Goal: Communication & Community: Answer question/provide support

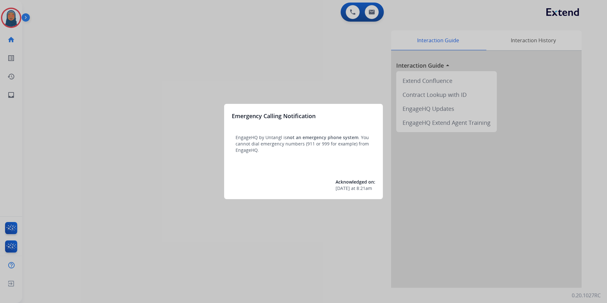
click at [109, 79] on div at bounding box center [303, 151] width 607 height 303
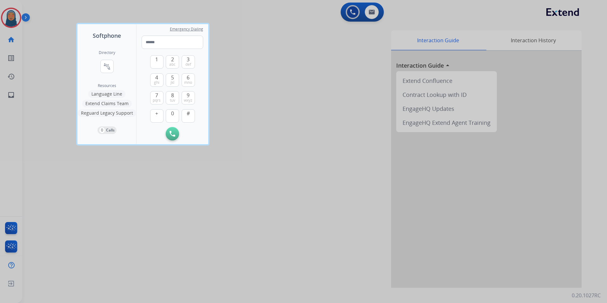
click at [67, 65] on div at bounding box center [303, 151] width 607 height 303
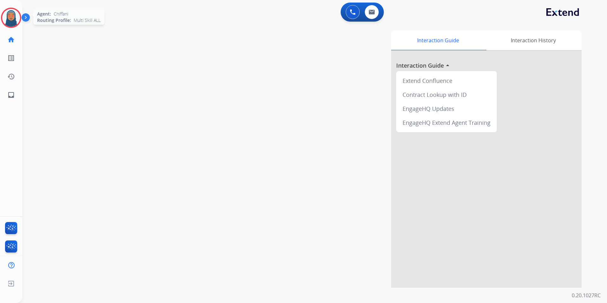
click at [10, 21] on img at bounding box center [11, 18] width 18 height 18
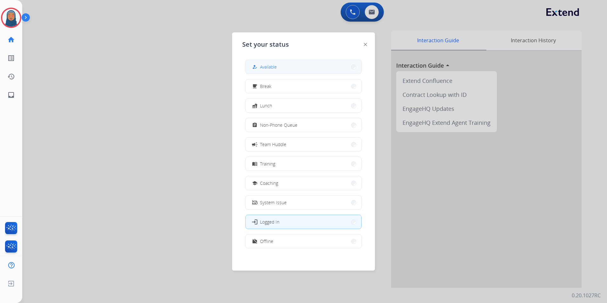
click at [269, 63] on span "Available" at bounding box center [268, 66] width 17 height 7
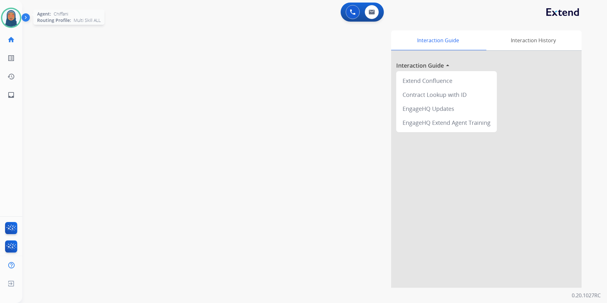
click at [9, 18] on img at bounding box center [11, 18] width 18 height 18
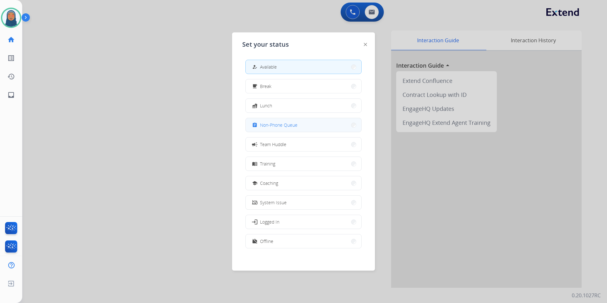
click at [288, 124] on span "Non-Phone Queue" at bounding box center [278, 125] width 37 height 7
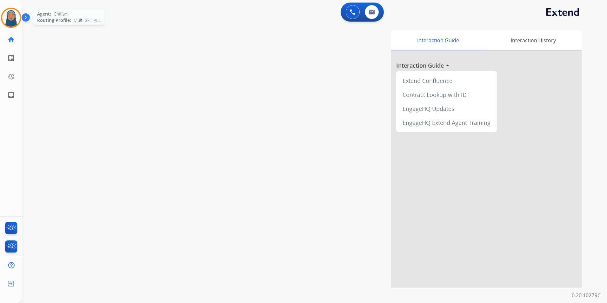
click at [15, 22] on img at bounding box center [11, 18] width 18 height 18
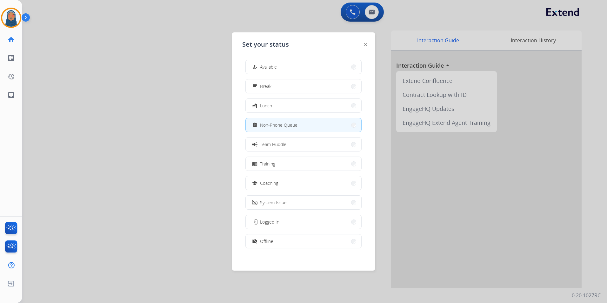
click at [289, 67] on button "how_to_reg Available" at bounding box center [304, 67] width 116 height 14
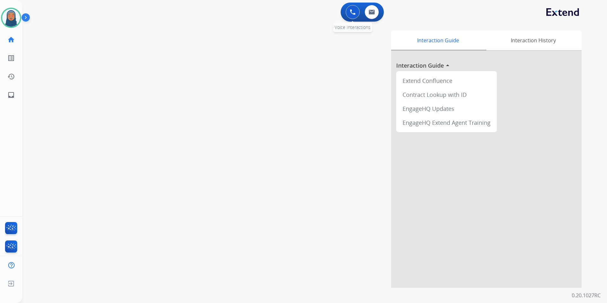
click at [351, 11] on img at bounding box center [353, 12] width 6 height 6
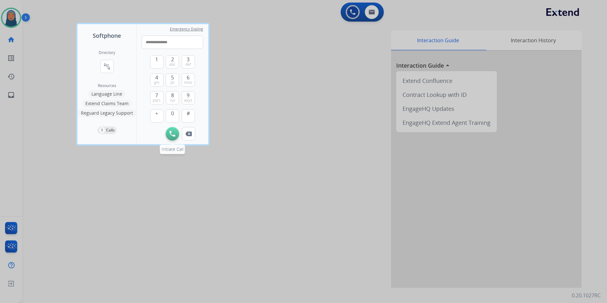
type input "**********"
click at [174, 136] on button "Initiate Call" at bounding box center [172, 133] width 13 height 13
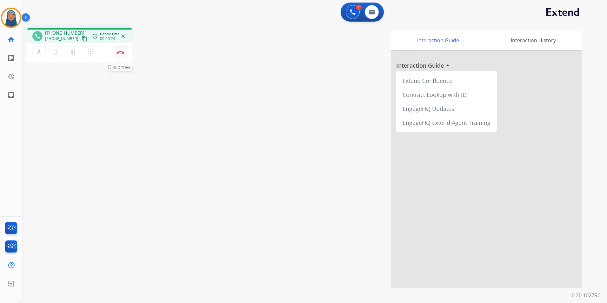
click at [118, 54] on img at bounding box center [120, 52] width 8 height 3
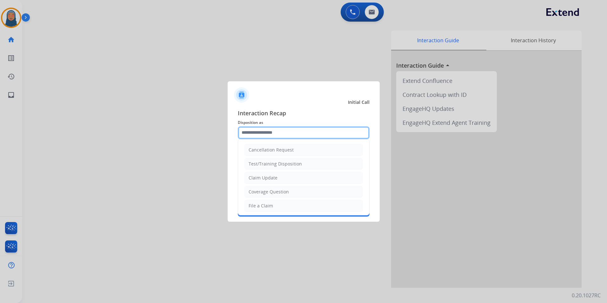
click at [284, 134] on input "text" at bounding box center [304, 132] width 132 height 13
click at [269, 180] on div "Claim Update" at bounding box center [263, 178] width 29 height 6
type input "**********"
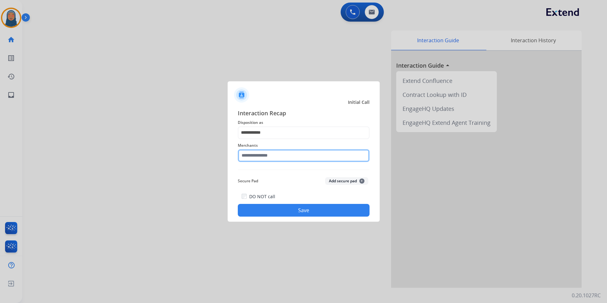
click at [272, 155] on input "text" at bounding box center [304, 155] width 132 height 13
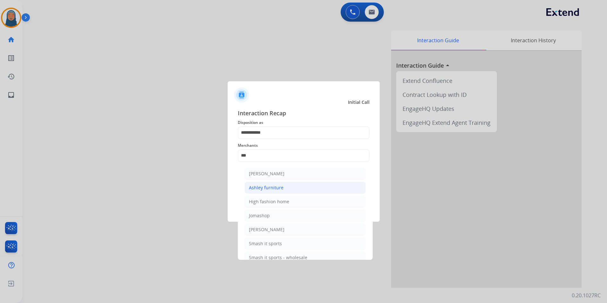
drag, startPoint x: 278, startPoint y: 190, endPoint x: 280, endPoint y: 200, distance: 10.3
click at [278, 190] on div "Ashley furniture" at bounding box center [266, 187] width 35 height 6
type input "**********"
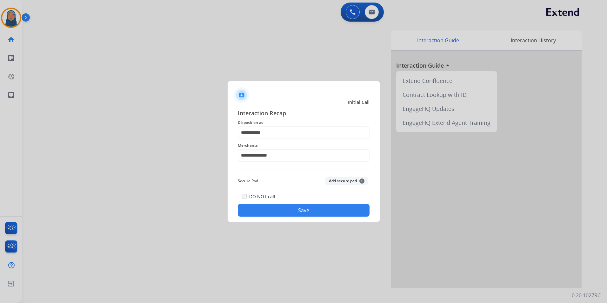
click at [299, 211] on button "Save" at bounding box center [304, 210] width 132 height 13
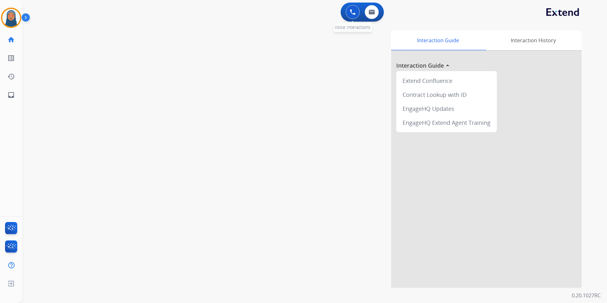
click at [350, 12] on img at bounding box center [353, 12] width 6 height 6
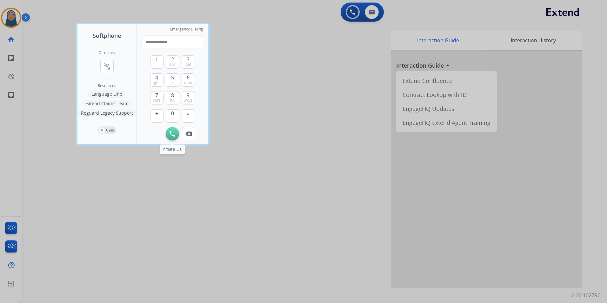
type input "**********"
click at [173, 135] on img at bounding box center [172, 134] width 6 height 6
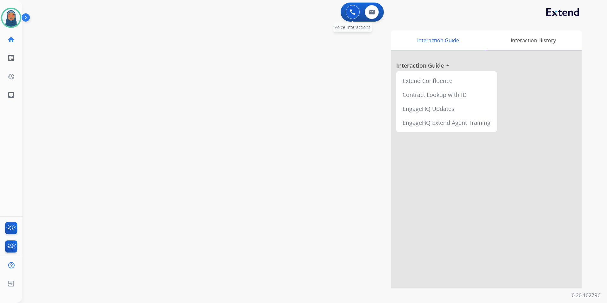
click at [351, 10] on img at bounding box center [353, 12] width 6 height 6
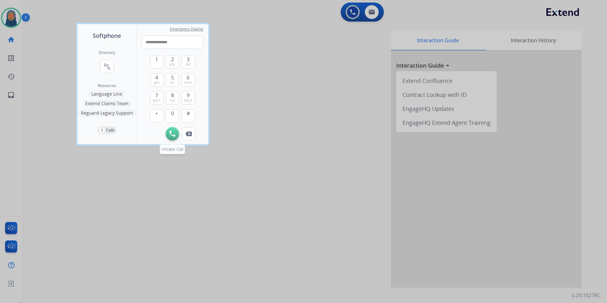
type input "**********"
click at [169, 135] on button "Initiate Call" at bounding box center [172, 133] width 13 height 13
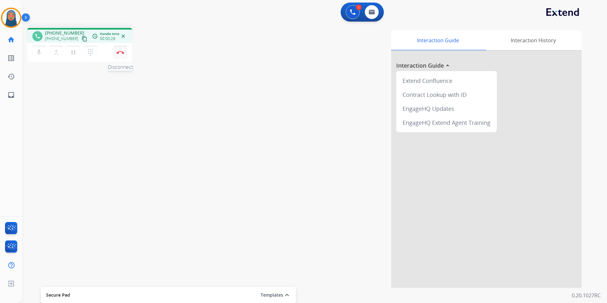
click at [121, 54] on button "Disconnect" at bounding box center [120, 52] width 13 height 13
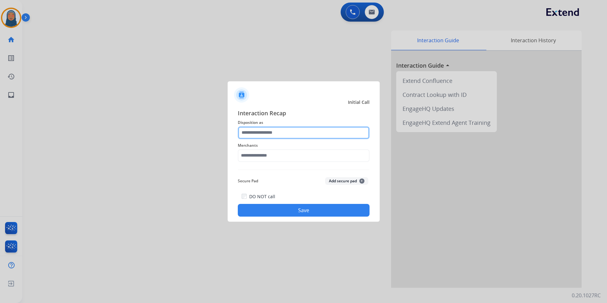
click at [286, 135] on input "text" at bounding box center [304, 132] width 132 height 13
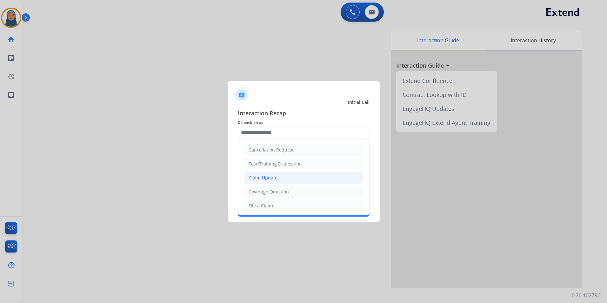
click at [265, 176] on div "Claim Update" at bounding box center [263, 178] width 29 height 6
type input "**********"
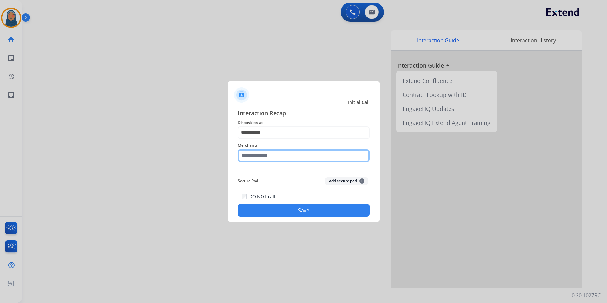
click at [271, 156] on input "text" at bounding box center [304, 155] width 132 height 13
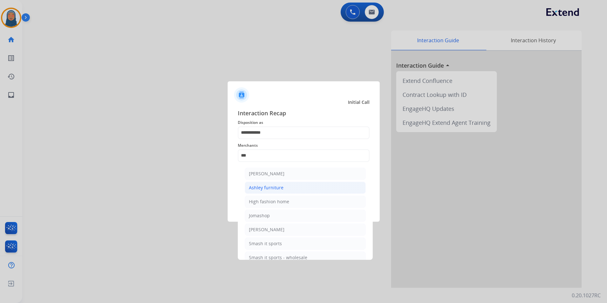
click at [262, 185] on div "Ashley furniture" at bounding box center [266, 187] width 35 height 6
type input "**********"
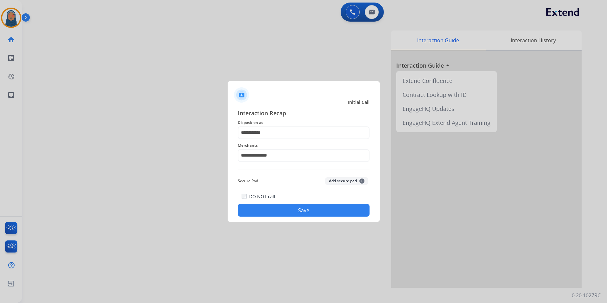
click at [296, 209] on button "Save" at bounding box center [304, 210] width 132 height 13
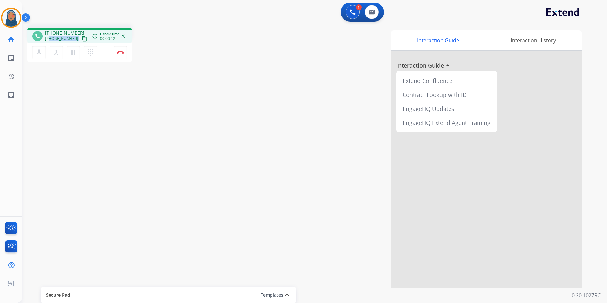
drag, startPoint x: 73, startPoint y: 39, endPoint x: 49, endPoint y: 38, distance: 23.5
click at [49, 38] on div "+13868555072 content_copy" at bounding box center [66, 39] width 43 height 8
copy div "3868555072 content_copy access_time Call metrics Queue 00:10 Hold 00:00 Talk 00…"
drag, startPoint x: 74, startPoint y: 54, endPoint x: 35, endPoint y: 56, distance: 38.8
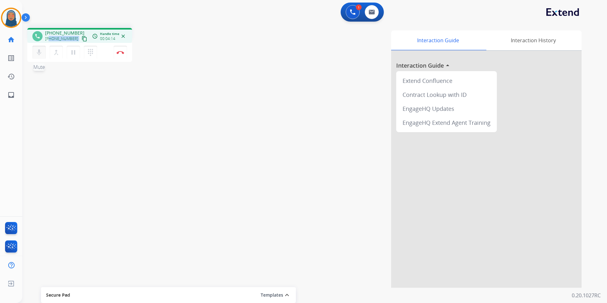
click at [74, 54] on mat-icon "pause" at bounding box center [74, 53] width 8 height 8
click at [37, 54] on mat-icon "mic" at bounding box center [39, 53] width 8 height 8
drag, startPoint x: 35, startPoint y: 50, endPoint x: 73, endPoint y: 56, distance: 38.6
click at [36, 50] on button "mic_off Mute" at bounding box center [38, 52] width 13 height 13
click at [72, 53] on mat-icon "play_arrow" at bounding box center [74, 53] width 8 height 8
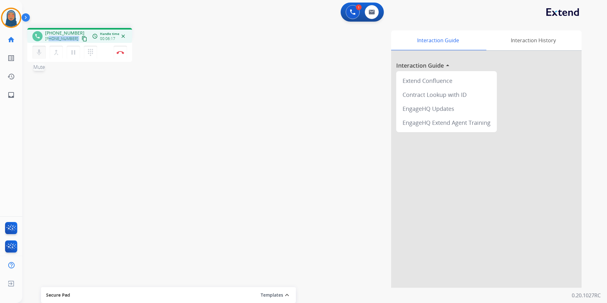
drag, startPoint x: 75, startPoint y: 54, endPoint x: 43, endPoint y: 55, distance: 31.4
click at [75, 54] on mat-icon "pause" at bounding box center [74, 53] width 8 height 8
click at [34, 53] on button "mic Mute" at bounding box center [38, 52] width 13 height 13
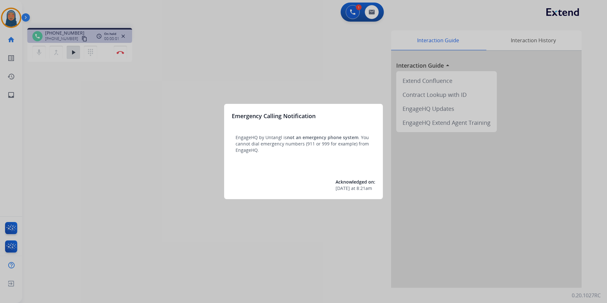
click at [95, 95] on div at bounding box center [303, 151] width 607 height 303
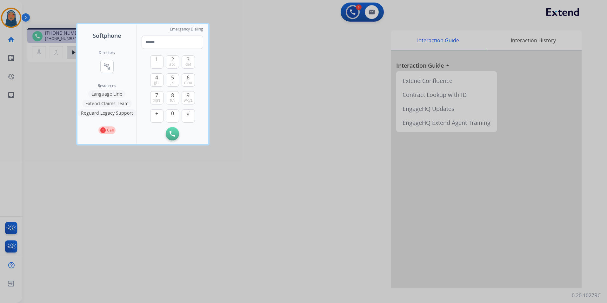
click at [95, 95] on button "Language Line" at bounding box center [106, 94] width 37 height 8
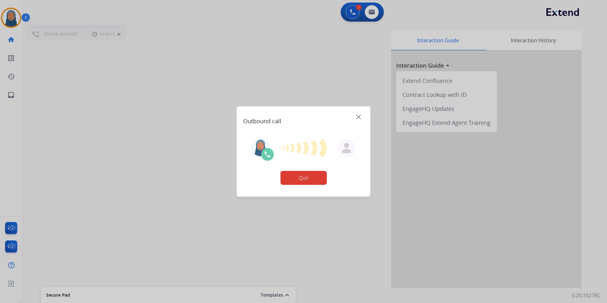
click at [317, 176] on div "Interaction Guide Interaction History Interaction Guide arrow_drop_up Extend Co…" at bounding box center [396, 158] width 372 height 257
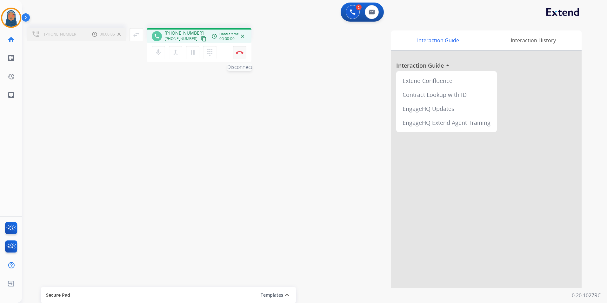
click at [238, 51] on img at bounding box center [240, 52] width 8 height 3
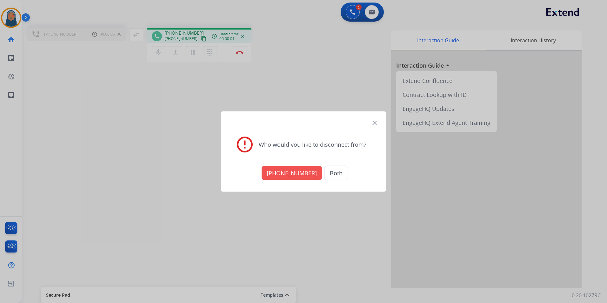
click at [327, 172] on button "Both" at bounding box center [335, 173] width 23 height 15
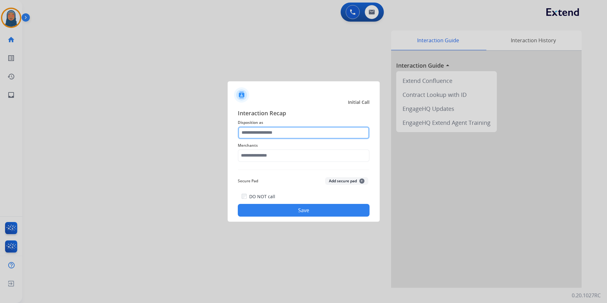
click at [275, 132] on input "text" at bounding box center [304, 132] width 132 height 13
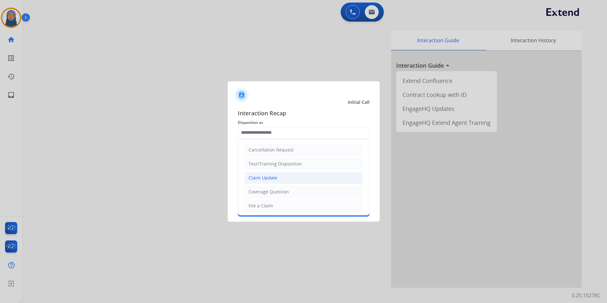
click at [274, 177] on div "Claim Update" at bounding box center [263, 178] width 29 height 6
type input "**********"
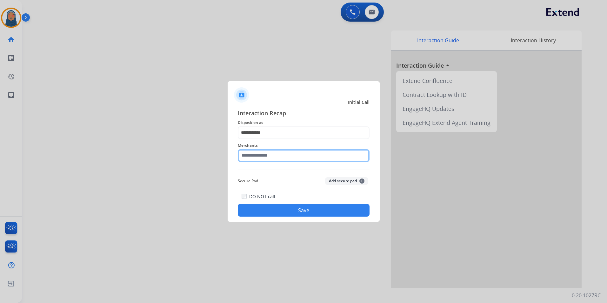
click at [277, 155] on input "text" at bounding box center [304, 155] width 132 height 13
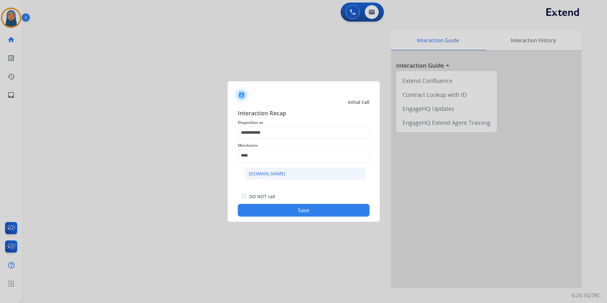
click at [276, 178] on li "[DOMAIN_NAME]" at bounding box center [305, 174] width 121 height 12
type input "**********"
click at [314, 210] on button "Save" at bounding box center [304, 210] width 132 height 13
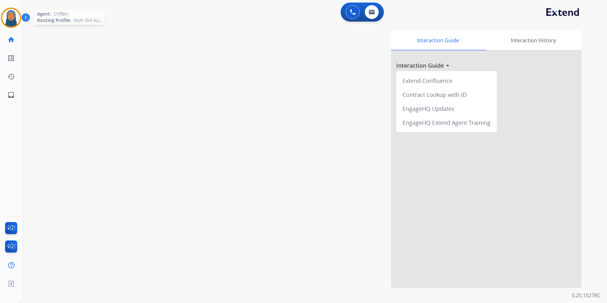
click at [8, 18] on img at bounding box center [11, 18] width 18 height 18
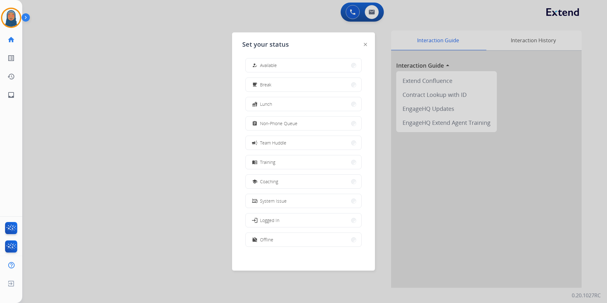
scroll to position [2, 0]
drag, startPoint x: 281, startPoint y: 240, endPoint x: 282, endPoint y: 233, distance: 6.7
click at [281, 239] on button "work_off Offline" at bounding box center [304, 239] width 116 height 14
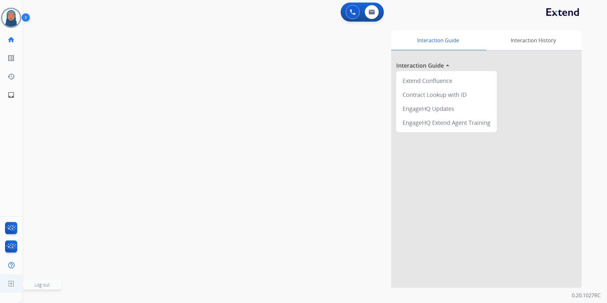
click at [10, 282] on img at bounding box center [10, 283] width 11 height 12
click at [47, 285] on span "Log out" at bounding box center [42, 285] width 15 height 6
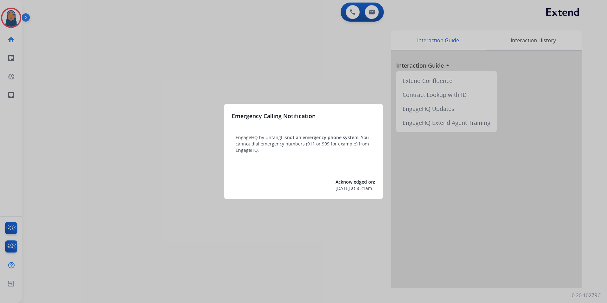
click at [101, 105] on div at bounding box center [303, 151] width 607 height 303
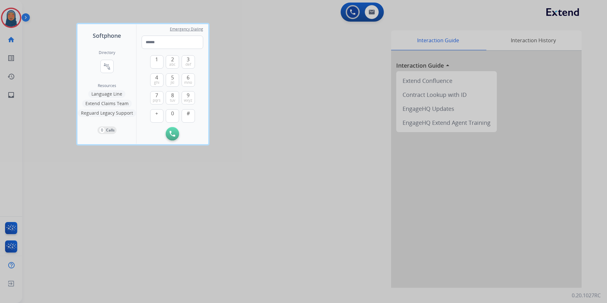
click at [58, 104] on div at bounding box center [303, 151] width 607 height 303
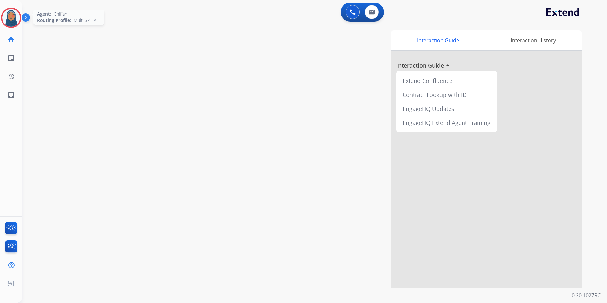
click at [10, 18] on img at bounding box center [11, 18] width 18 height 18
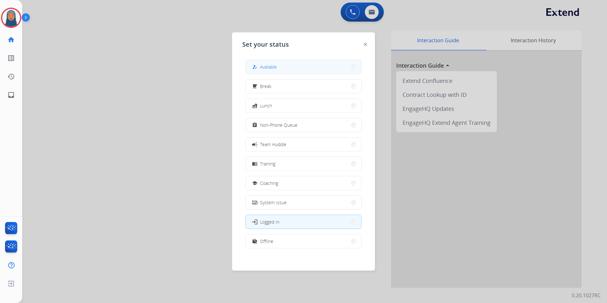
click at [286, 66] on button "how_to_reg Available" at bounding box center [304, 67] width 116 height 14
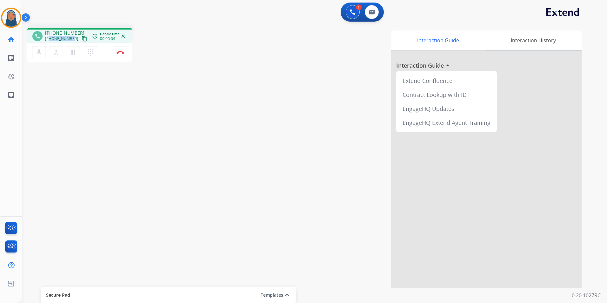
drag, startPoint x: 71, startPoint y: 39, endPoint x: 50, endPoint y: 39, distance: 21.6
click at [50, 39] on span "[PHONE_NUMBER]" at bounding box center [61, 38] width 33 height 5
copy span "7149430821"
click at [119, 53] on img at bounding box center [120, 52] width 8 height 3
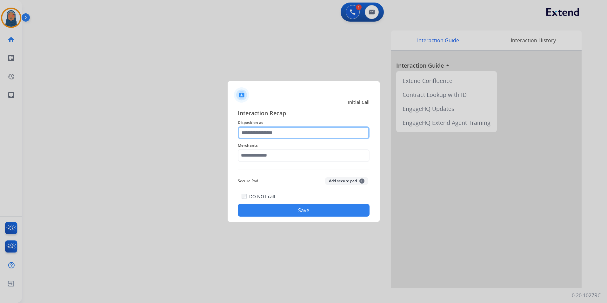
click at [257, 134] on input "text" at bounding box center [304, 132] width 132 height 13
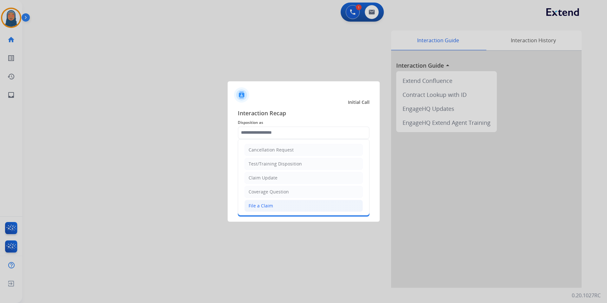
click at [298, 209] on li "File a Claim" at bounding box center [303, 206] width 118 height 12
type input "**********"
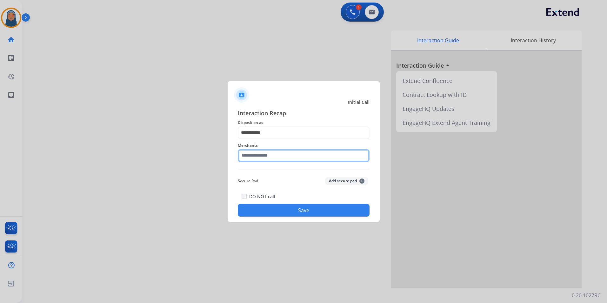
click at [309, 153] on input "text" at bounding box center [304, 155] width 132 height 13
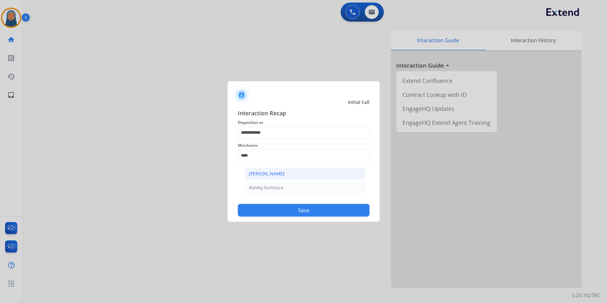
click at [256, 173] on div "[PERSON_NAME]" at bounding box center [267, 173] width 36 height 6
type input "**********"
click at [293, 213] on button "Save" at bounding box center [304, 210] width 132 height 13
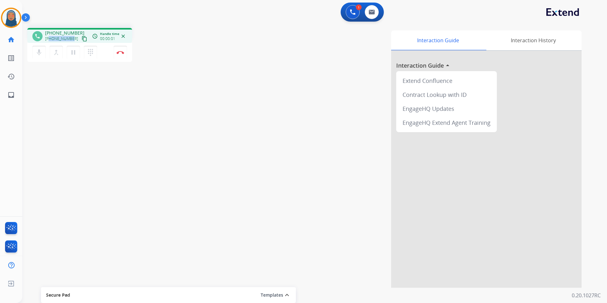
drag, startPoint x: 71, startPoint y: 39, endPoint x: 50, endPoint y: 40, distance: 21.0
click at [50, 40] on div "[PHONE_NUMBER] content_copy" at bounding box center [66, 39] width 43 height 8
copy span "4013010292"
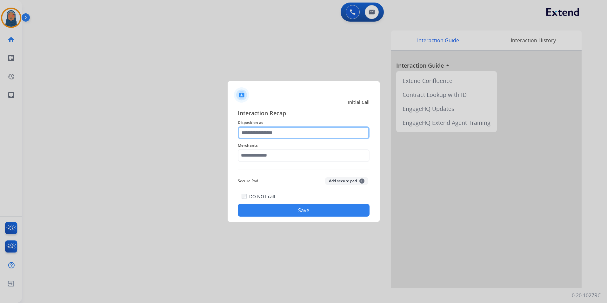
click at [282, 135] on input "text" at bounding box center [304, 132] width 132 height 13
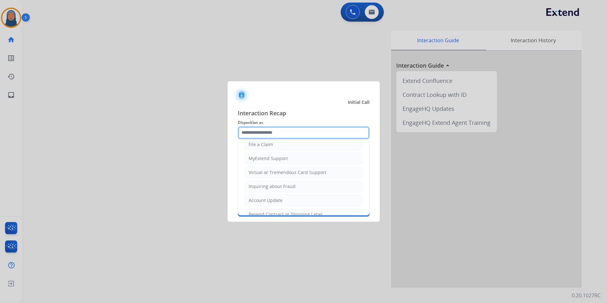
scroll to position [63, 0]
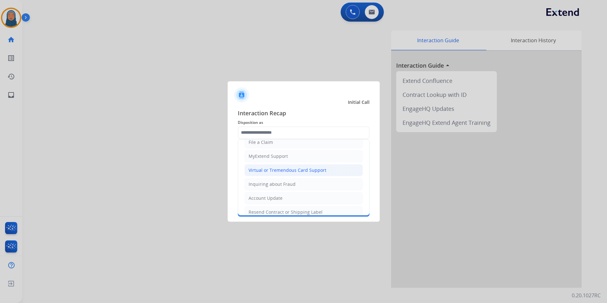
click at [282, 168] on div "Virtual or Tremendous Card Support" at bounding box center [288, 170] width 78 height 6
type input "**********"
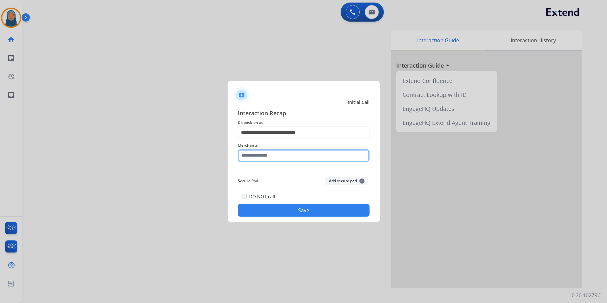
click at [281, 154] on input "text" at bounding box center [304, 155] width 132 height 13
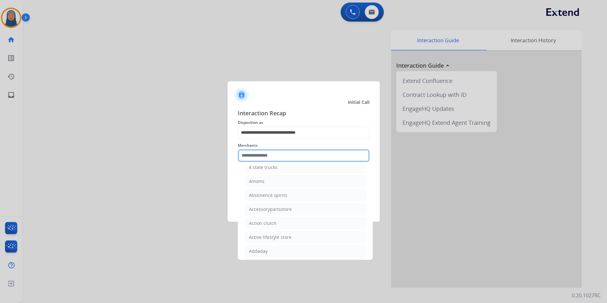
scroll to position [127, 0]
click at [273, 158] on input "text" at bounding box center [304, 155] width 132 height 13
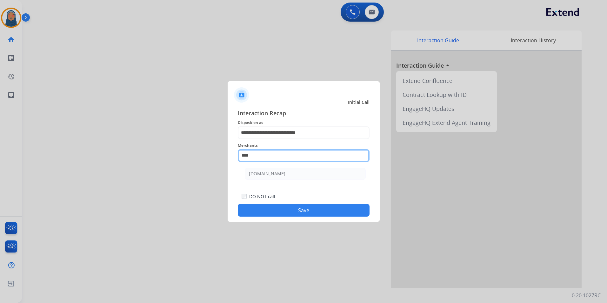
scroll to position [0, 0]
click at [272, 172] on div "[DOMAIN_NAME]" at bounding box center [267, 173] width 37 height 6
type input "**********"
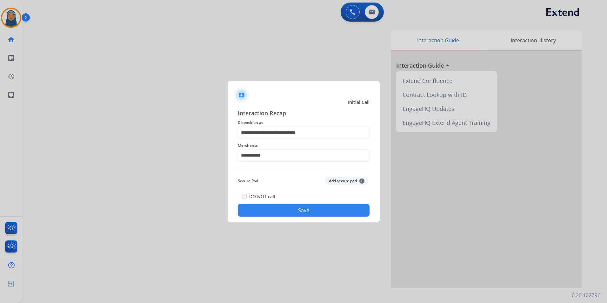
click at [296, 205] on button "Save" at bounding box center [304, 210] width 132 height 13
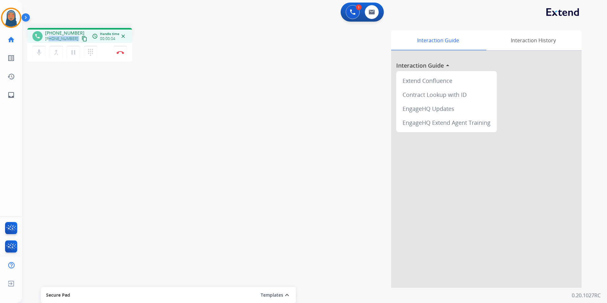
drag, startPoint x: 73, startPoint y: 38, endPoint x: 50, endPoint y: 39, distance: 23.8
click at [50, 39] on div "[PHONE_NUMBER] content_copy" at bounding box center [66, 39] width 43 height 8
copy div "7204707666 content_copy access_time Call metrics Queue 00:11 Hold 00:00 Talk 00…"
click at [122, 52] on img at bounding box center [120, 52] width 8 height 3
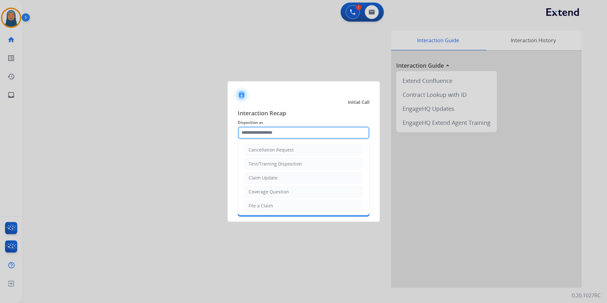
drag, startPoint x: 261, startPoint y: 133, endPoint x: 255, endPoint y: 130, distance: 6.3
click at [261, 133] on input "text" at bounding box center [304, 132] width 132 height 13
drag, startPoint x: 274, startPoint y: 179, endPoint x: 274, endPoint y: 157, distance: 22.5
click at [274, 177] on div "Claim Update" at bounding box center [263, 178] width 29 height 6
type input "**********"
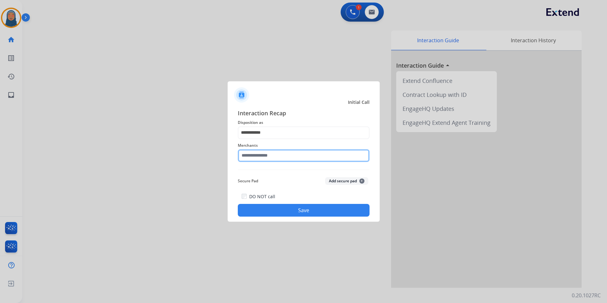
click at [274, 156] on input "text" at bounding box center [304, 155] width 132 height 13
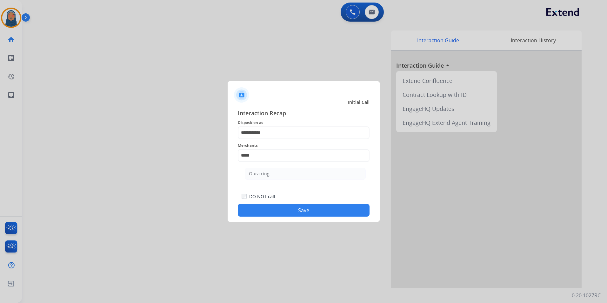
click at [264, 174] on div "Oura ring" at bounding box center [259, 173] width 21 height 6
type input "*********"
click at [291, 206] on button "Save" at bounding box center [304, 210] width 132 height 13
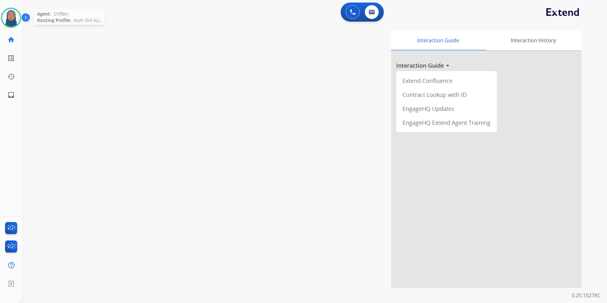
drag, startPoint x: 12, startPoint y: 23, endPoint x: 7, endPoint y: 20, distance: 5.8
click at [12, 23] on img at bounding box center [11, 18] width 18 height 18
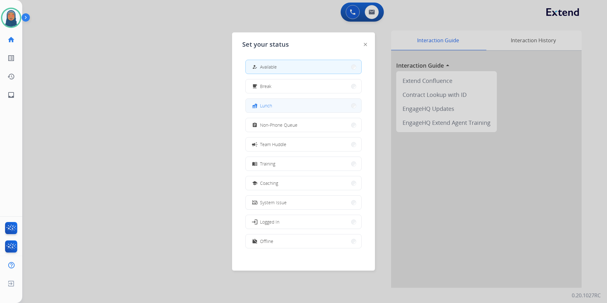
click at [265, 103] on span "Lunch" at bounding box center [266, 105] width 12 height 7
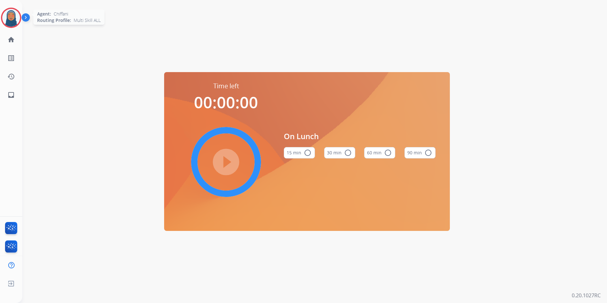
click at [13, 17] on img at bounding box center [11, 18] width 18 height 18
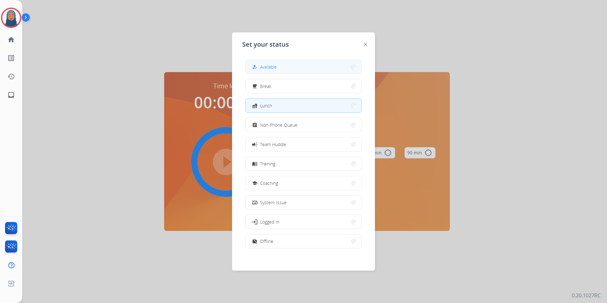
click at [280, 71] on button "how_to_reg Available" at bounding box center [304, 67] width 116 height 14
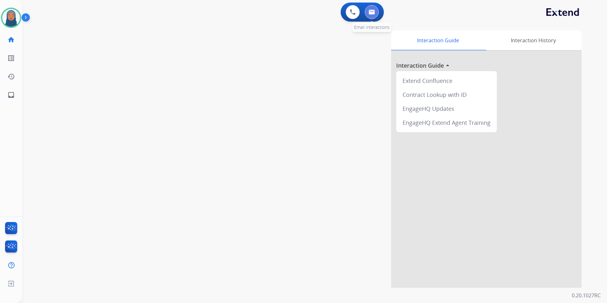
click at [377, 13] on button at bounding box center [372, 12] width 14 height 14
select select "**********"
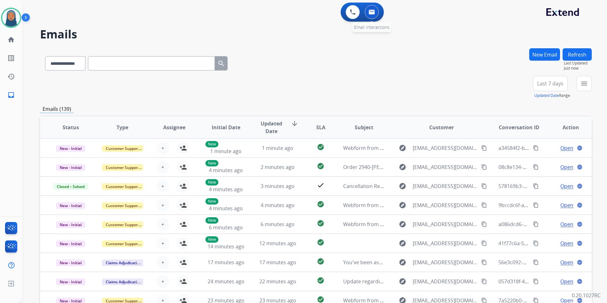
click at [371, 12] on img at bounding box center [372, 12] width 6 height 5
click at [521, 90] on div "+83" at bounding box center [520, 85] width 15 height 15
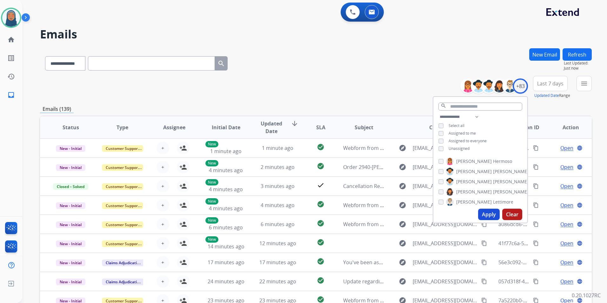
click at [482, 213] on button "Apply" at bounding box center [489, 214] width 22 height 11
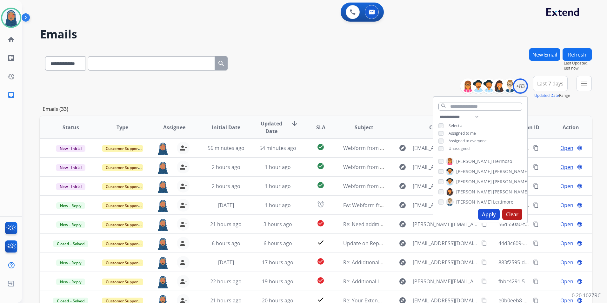
click at [326, 97] on div "**********" at bounding box center [316, 87] width 552 height 23
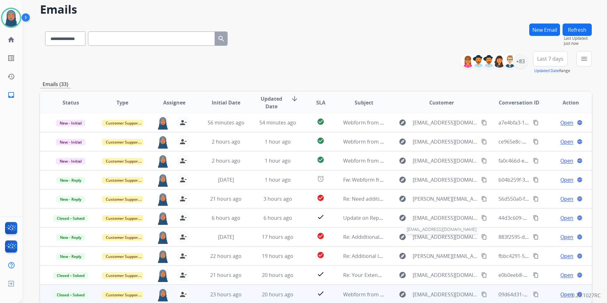
scroll to position [58, 0]
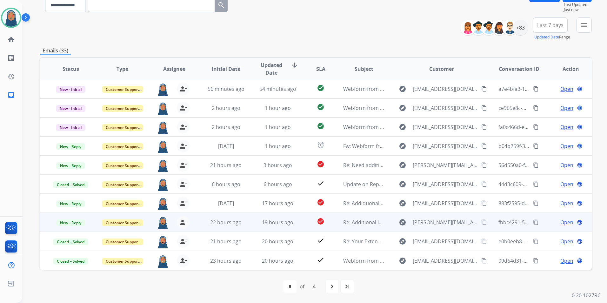
click at [565, 221] on span "Open" at bounding box center [566, 222] width 13 height 8
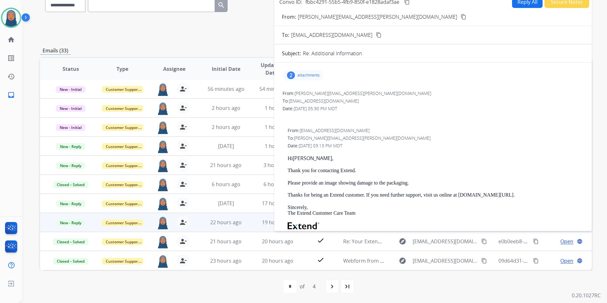
click at [308, 76] on p "attachments" at bounding box center [308, 75] width 22 height 5
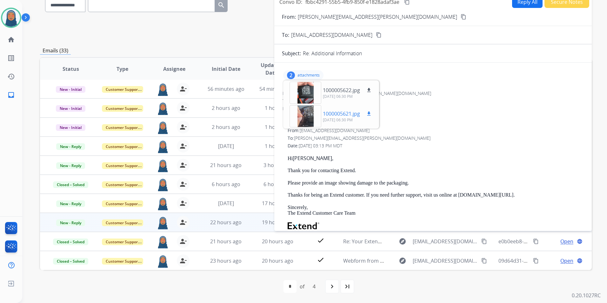
click at [307, 117] on div at bounding box center [305, 116] width 32 height 22
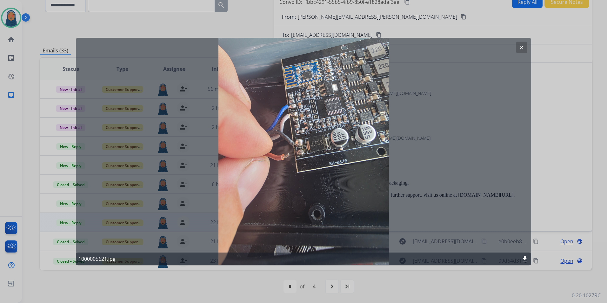
click at [521, 50] on mat-icon "clear" at bounding box center [522, 47] width 6 height 6
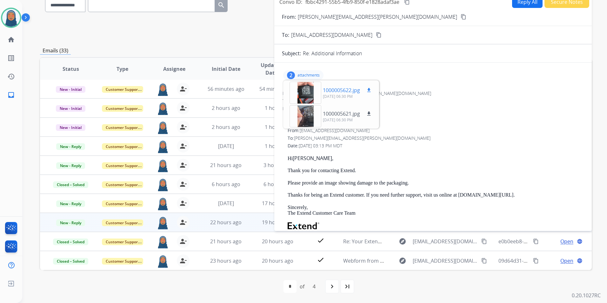
click at [310, 93] on div at bounding box center [305, 93] width 32 height 22
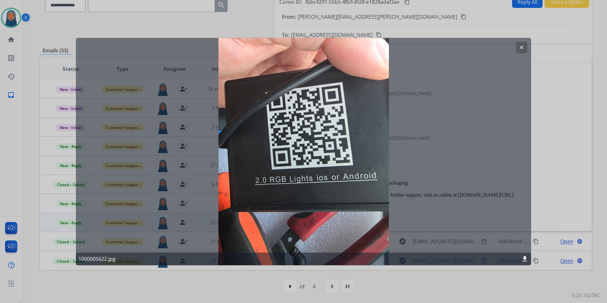
click at [525, 48] on button "clear" at bounding box center [521, 47] width 11 height 11
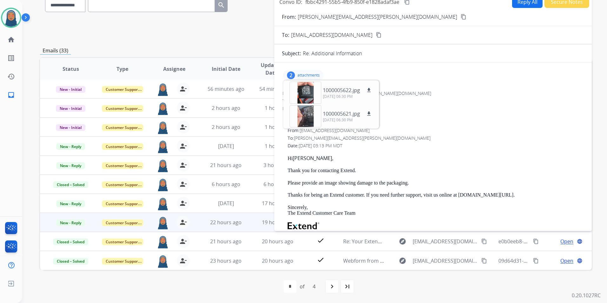
click at [572, 2] on button "Secure Notes" at bounding box center [566, 2] width 45 height 12
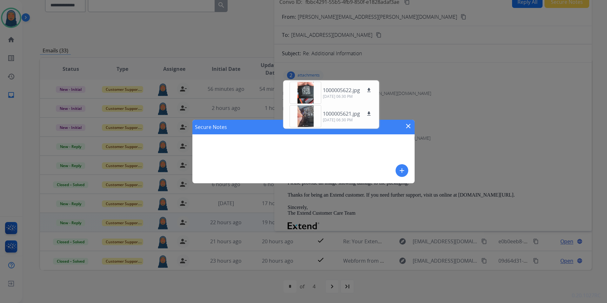
click at [404, 169] on mat-icon "add" at bounding box center [402, 171] width 8 height 8
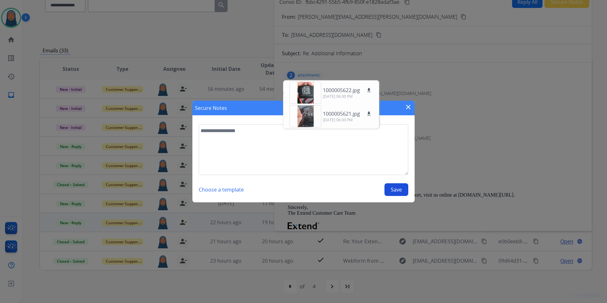
click at [407, 107] on mat-icon "close" at bounding box center [408, 107] width 8 height 8
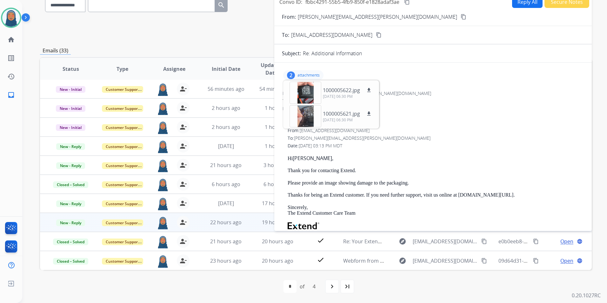
click at [311, 74] on p "attachments" at bounding box center [308, 75] width 22 height 5
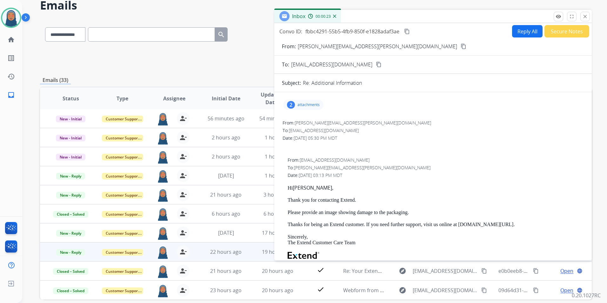
scroll to position [0, 0]
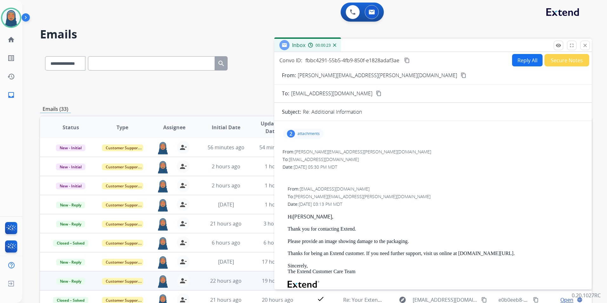
click at [555, 63] on button "Secure Notes" at bounding box center [566, 60] width 45 height 12
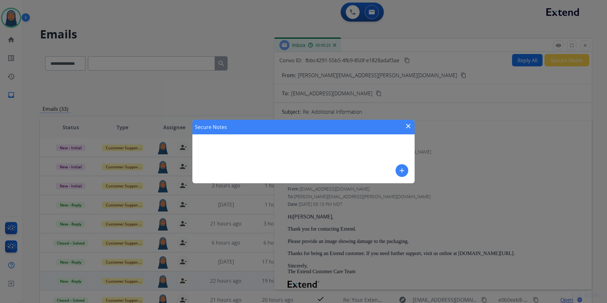
drag, startPoint x: 409, startPoint y: 124, endPoint x: 431, endPoint y: 110, distance: 26.4
click at [409, 123] on mat-icon "close" at bounding box center [408, 126] width 8 height 8
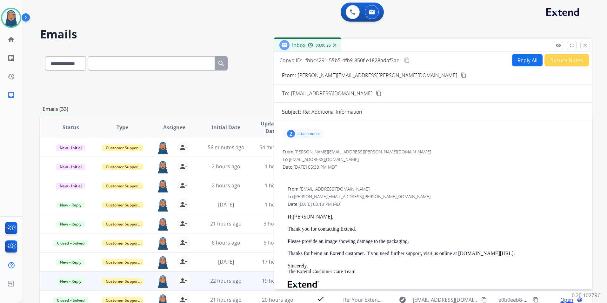
click at [529, 61] on button "Reply All" at bounding box center [527, 60] width 30 height 12
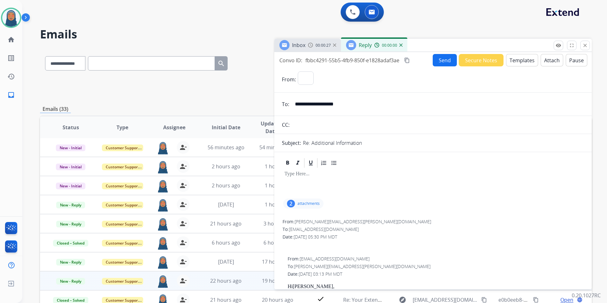
select select "**********"
click at [519, 60] on button "Templates" at bounding box center [522, 60] width 32 height 12
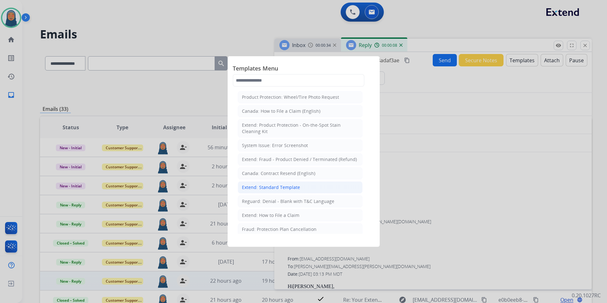
click at [283, 189] on div "Extend: Standard Template" at bounding box center [271, 187] width 58 height 6
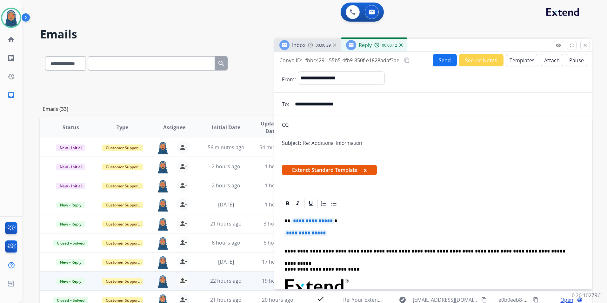
drag, startPoint x: 351, startPoint y: 103, endPoint x: 288, endPoint y: 110, distance: 62.9
click at [288, 110] on div "**********" at bounding box center [432, 104] width 317 height 13
click at [314, 221] on span "**********" at bounding box center [312, 220] width 43 height 5
click at [305, 220] on span "**********" at bounding box center [312, 220] width 43 height 5
paste div
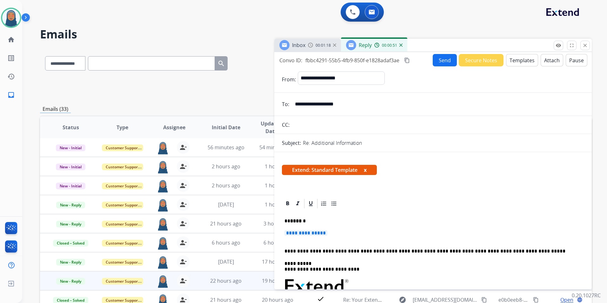
click at [289, 222] on p "** **** *" at bounding box center [430, 221] width 292 height 6
click at [303, 230] on span "**********" at bounding box center [305, 232] width 43 height 5
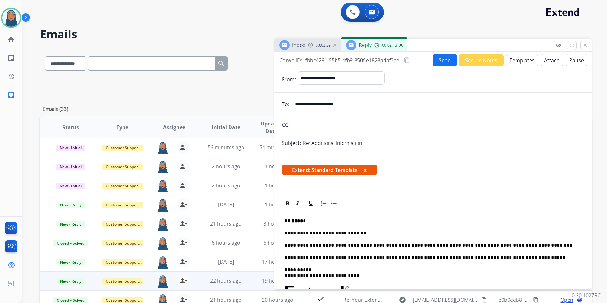
click at [448, 61] on button "Send" at bounding box center [445, 60] width 24 height 12
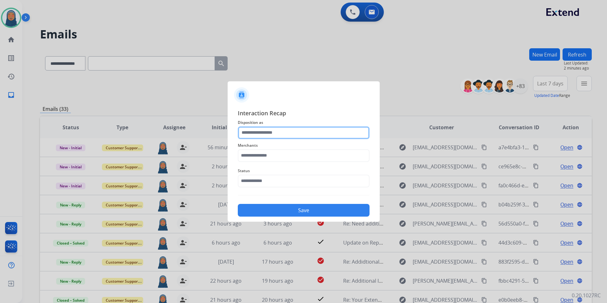
click at [318, 135] on input "text" at bounding box center [304, 132] width 132 height 13
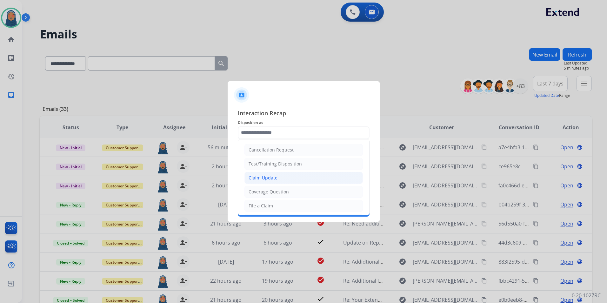
click at [272, 178] on div "Claim Update" at bounding box center [263, 178] width 29 height 6
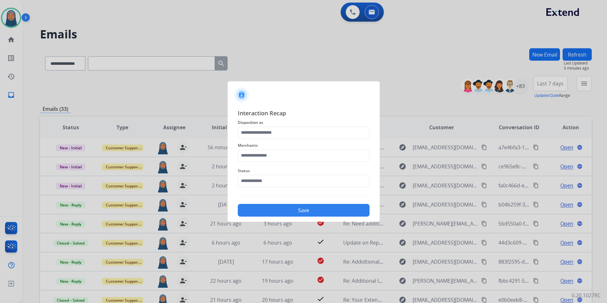
type input "**********"
click at [268, 155] on input "text" at bounding box center [304, 155] width 132 height 13
click at [289, 172] on li "Oracle lighting" at bounding box center [305, 174] width 121 height 12
type input "**********"
click at [265, 183] on input "text" at bounding box center [304, 181] width 132 height 13
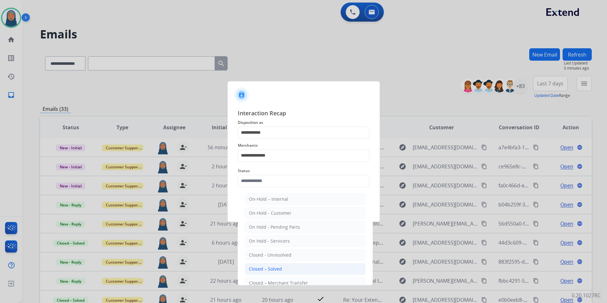
click at [290, 264] on li "Closed – Solved" at bounding box center [305, 269] width 121 height 12
type input "**********"
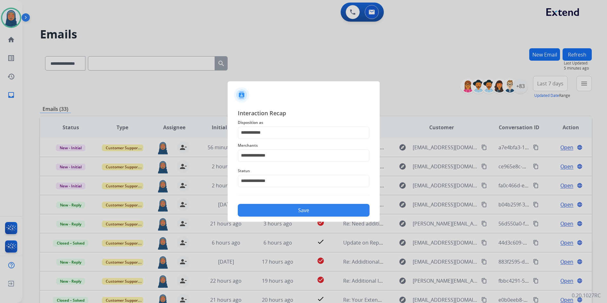
click at [319, 211] on button "Save" at bounding box center [304, 210] width 132 height 13
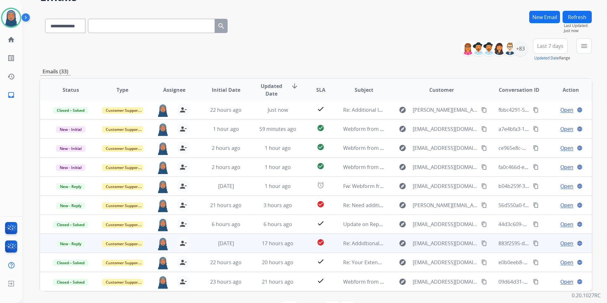
scroll to position [58, 0]
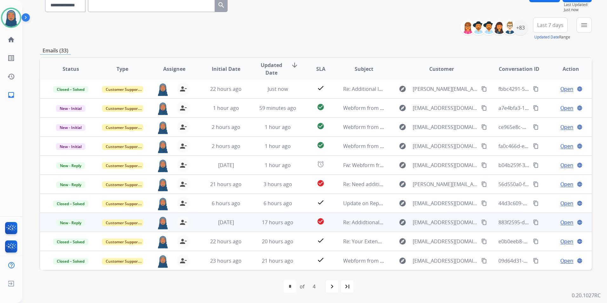
click at [565, 224] on span "Open" at bounding box center [566, 222] width 13 height 8
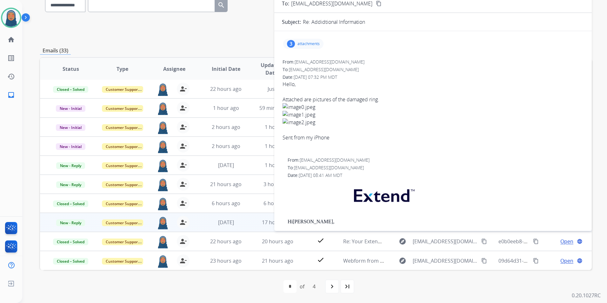
scroll to position [0, 0]
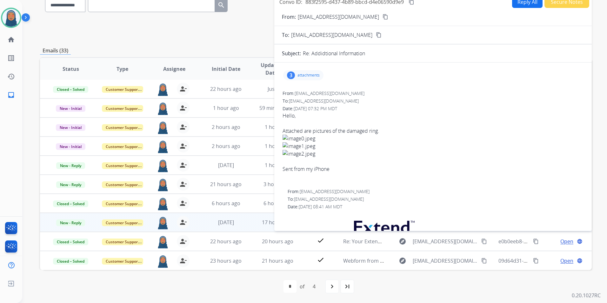
click at [307, 74] on p "attachments" at bounding box center [308, 75] width 22 height 5
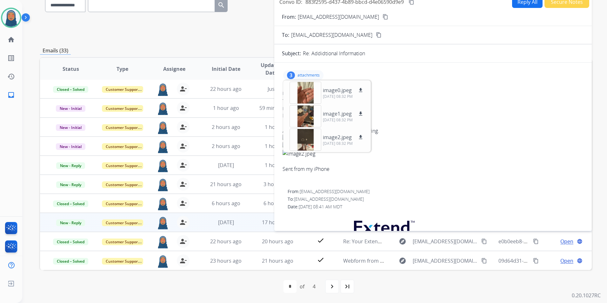
click at [408, 88] on div "From: [EMAIL_ADDRESS][DOMAIN_NAME] To: [EMAIL_ADDRESS][DOMAIN_NAME] Date: [DATE…" at bounding box center [433, 238] width 302 height 300
drag, startPoint x: 346, startPoint y: 16, endPoint x: 299, endPoint y: 17, distance: 47.3
click at [299, 17] on div "From: [EMAIL_ADDRESS][DOMAIN_NAME] content_copy" at bounding box center [432, 17] width 317 height 8
copy p "From:"
click at [304, 140] on div at bounding box center [305, 140] width 32 height 22
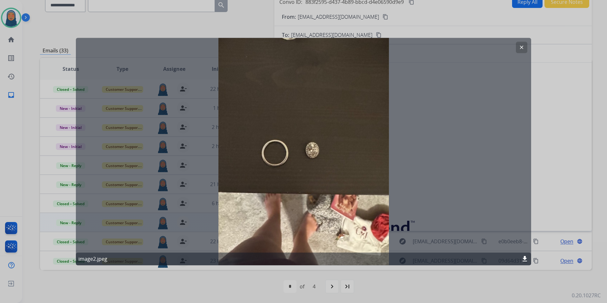
click at [523, 51] on button "clear" at bounding box center [521, 47] width 11 height 11
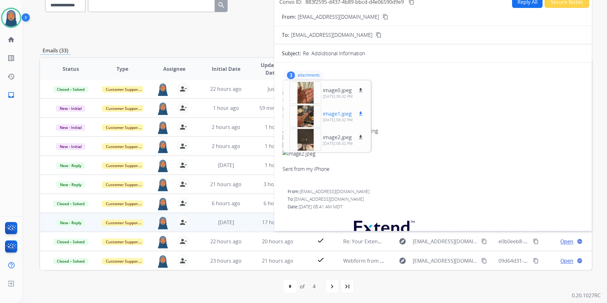
click at [302, 117] on div at bounding box center [305, 116] width 32 height 22
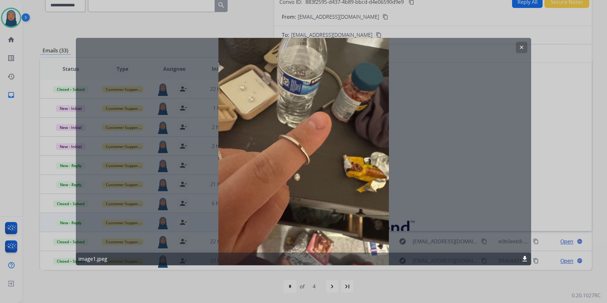
click at [522, 43] on button "clear" at bounding box center [521, 47] width 11 height 11
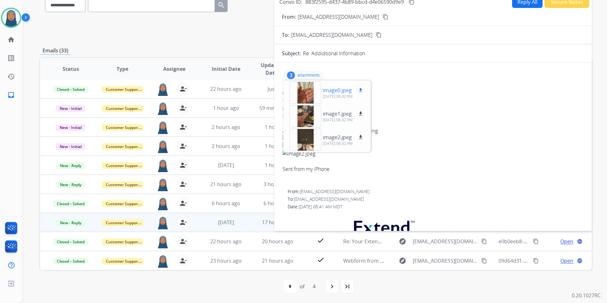
click at [305, 90] on div at bounding box center [305, 93] width 32 height 22
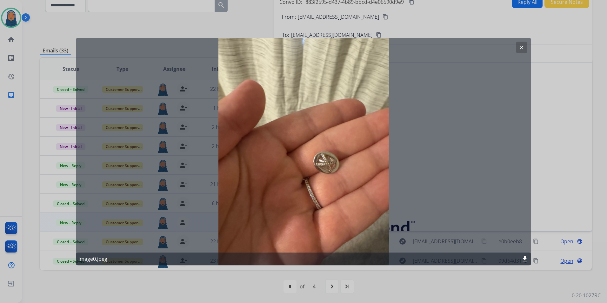
click at [521, 49] on mat-icon "clear" at bounding box center [522, 47] width 6 height 6
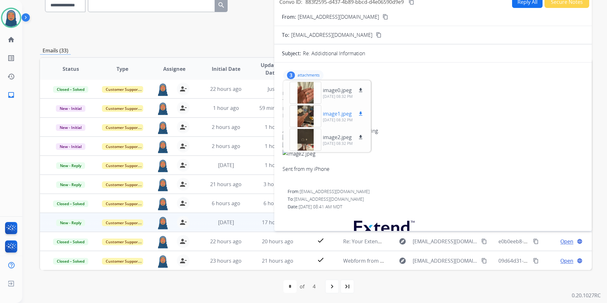
click at [308, 114] on div at bounding box center [305, 116] width 32 height 22
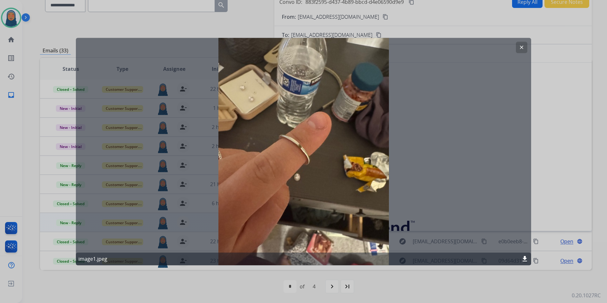
click at [522, 48] on mat-icon "clear" at bounding box center [522, 47] width 6 height 6
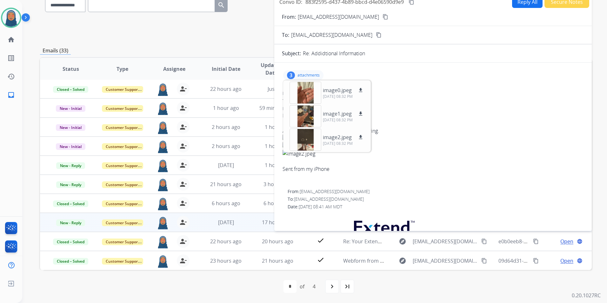
click at [315, 74] on p "attachments" at bounding box center [308, 75] width 22 height 5
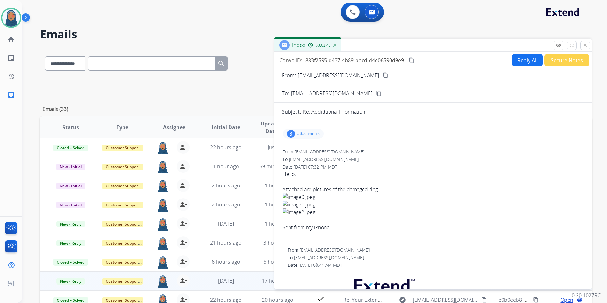
click at [523, 61] on button "Reply All" at bounding box center [527, 60] width 30 height 12
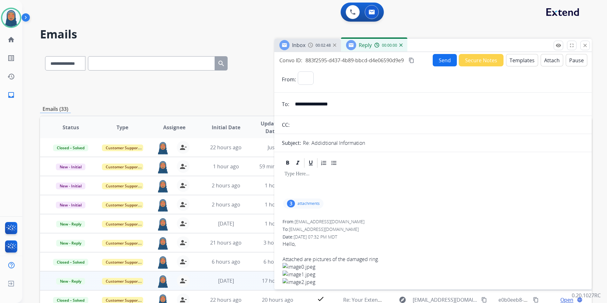
select select "**********"
click at [519, 64] on button "Templates" at bounding box center [522, 60] width 32 height 12
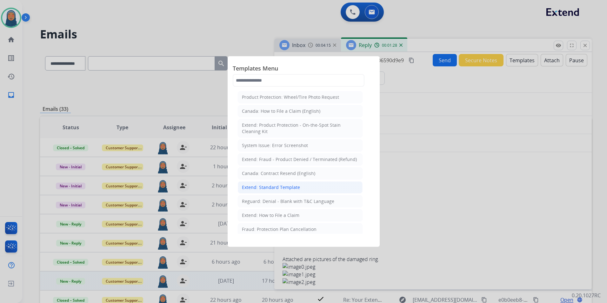
click at [284, 189] on div "Extend: Standard Template" at bounding box center [271, 187] width 58 height 6
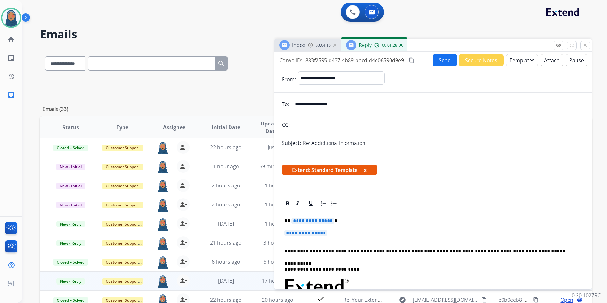
click at [307, 221] on span "**********" at bounding box center [312, 220] width 43 height 5
paste div
click at [290, 221] on strong "******" at bounding box center [298, 220] width 16 height 5
click at [313, 234] on span "**********" at bounding box center [305, 232] width 43 height 5
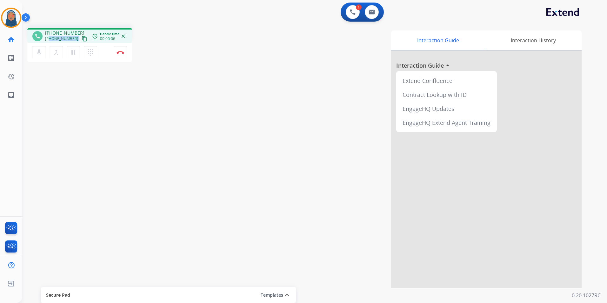
drag, startPoint x: 73, startPoint y: 40, endPoint x: 50, endPoint y: 41, distance: 22.9
click at [50, 41] on div "[PHONE_NUMBER] content_copy" at bounding box center [66, 39] width 43 height 8
copy div "4693356132 content_copy access_time Call metrics Queue 00:10 Hold 00:00 Talk 00…"
click at [120, 54] on button "Disconnect" at bounding box center [120, 52] width 13 height 13
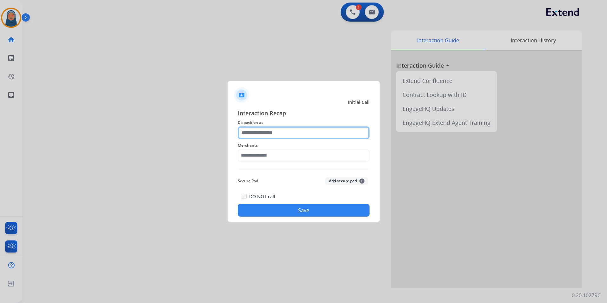
click at [269, 131] on input "text" at bounding box center [304, 132] width 132 height 13
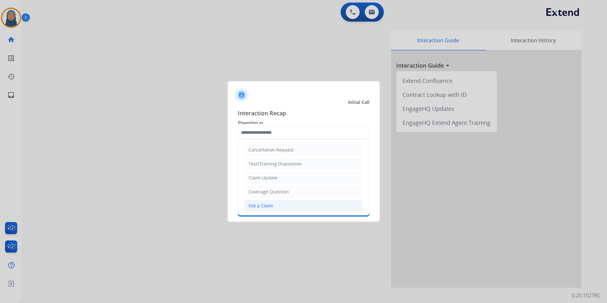
drag, startPoint x: 270, startPoint y: 205, endPoint x: 276, endPoint y: 184, distance: 21.8
click at [270, 204] on div "File a Claim" at bounding box center [261, 206] width 24 height 6
type input "**********"
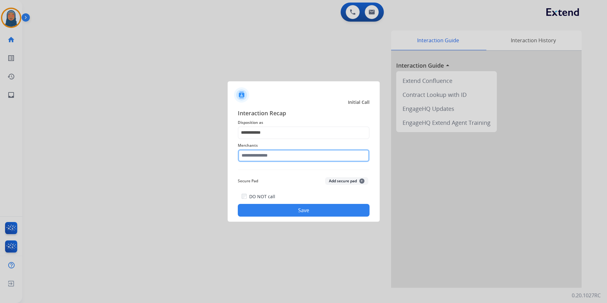
click at [279, 155] on input "text" at bounding box center [304, 155] width 132 height 13
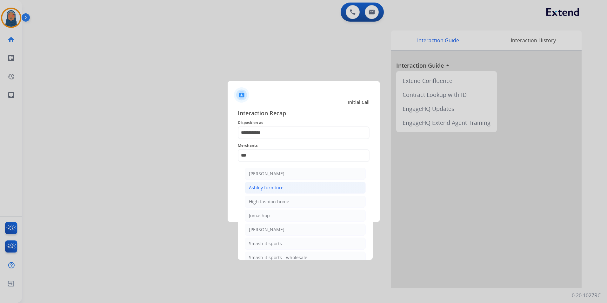
click at [271, 189] on div "Ashley furniture" at bounding box center [266, 187] width 35 height 6
type input "**********"
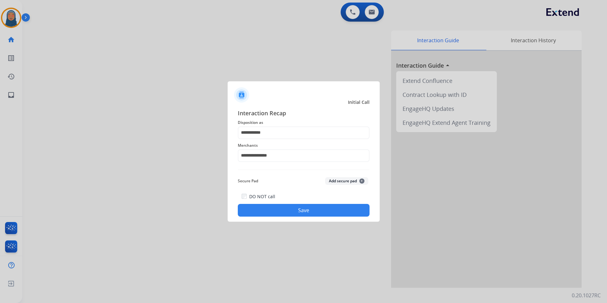
click at [280, 204] on button "Save" at bounding box center [304, 210] width 132 height 13
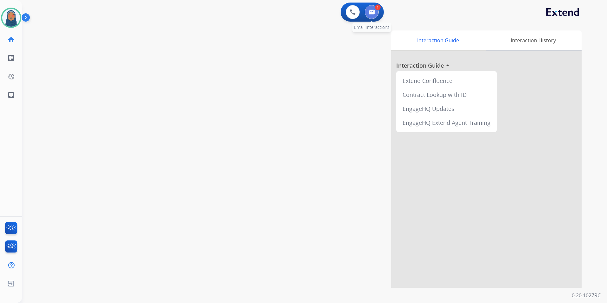
click at [376, 12] on button at bounding box center [372, 12] width 14 height 14
select select "**********"
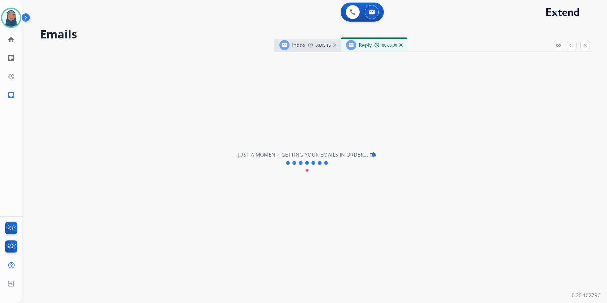
select select "**********"
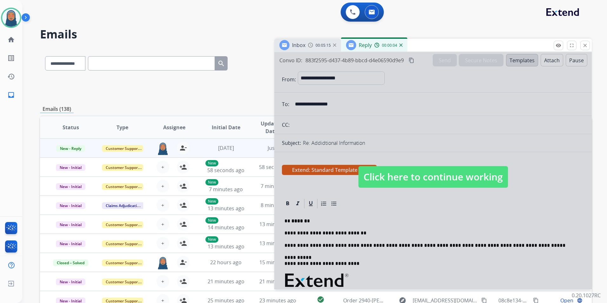
click at [430, 177] on span "Click here to continue working" at bounding box center [432, 177] width 149 height 22
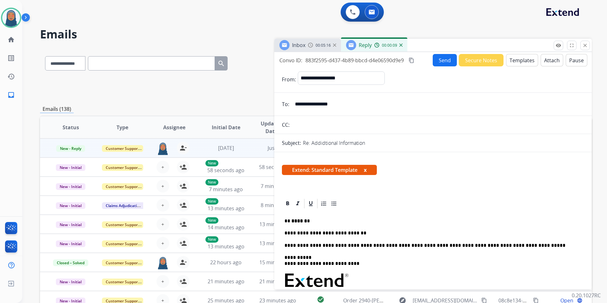
click at [358, 233] on p "**********" at bounding box center [430, 233] width 292 height 6
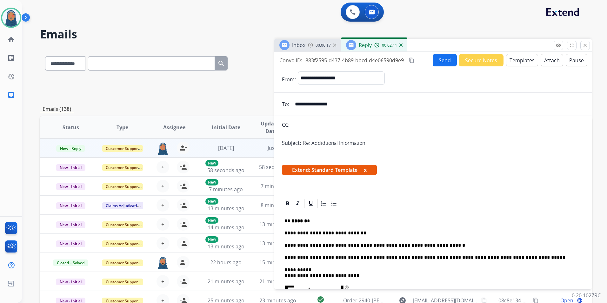
click at [434, 240] on div "**********" at bounding box center [433, 304] width 302 height 190
click at [437, 62] on button "Send" at bounding box center [445, 60] width 24 height 12
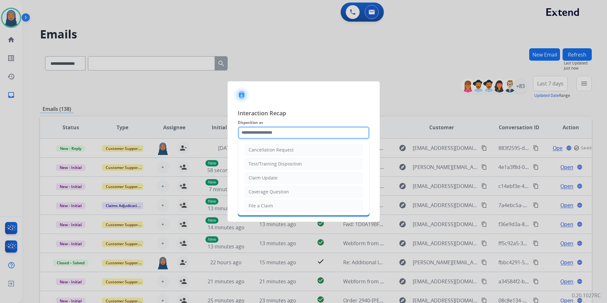
click at [269, 135] on input "text" at bounding box center [304, 132] width 132 height 13
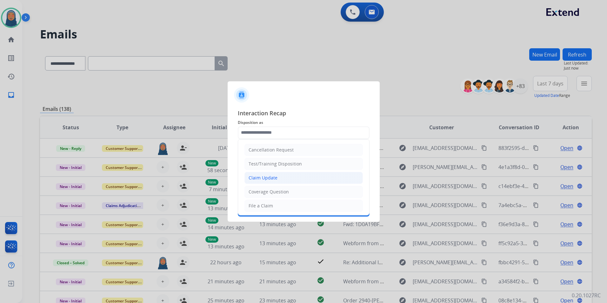
click at [270, 179] on div "Claim Update" at bounding box center [263, 178] width 29 height 6
type input "**********"
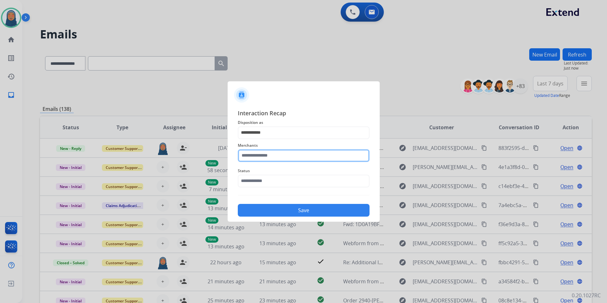
click at [274, 158] on input "text" at bounding box center [304, 155] width 132 height 13
click at [252, 172] on div "Brilliant earth" at bounding box center [264, 173] width 30 height 6
type input "**********"
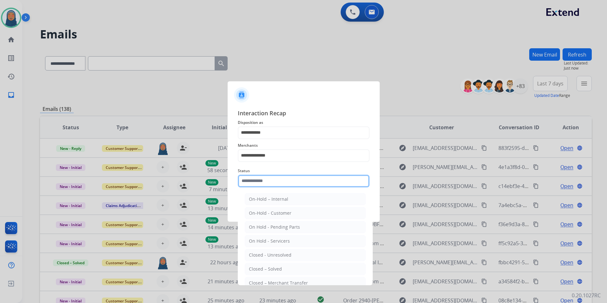
click at [255, 181] on input "text" at bounding box center [304, 181] width 132 height 13
drag, startPoint x: 277, startPoint y: 269, endPoint x: 277, endPoint y: 232, distance: 37.5
click at [277, 269] on div "Closed – Solved" at bounding box center [265, 269] width 33 height 6
type input "**********"
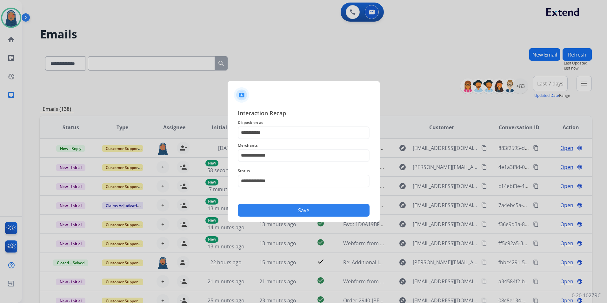
click at [278, 213] on button "Save" at bounding box center [304, 210] width 132 height 13
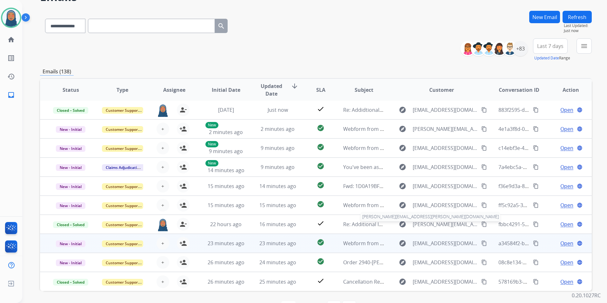
scroll to position [58, 0]
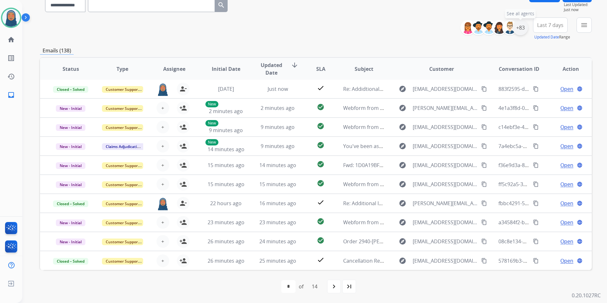
click at [522, 29] on div "+83" at bounding box center [520, 27] width 15 height 15
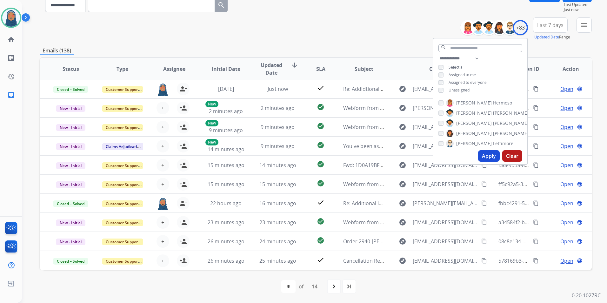
click at [484, 154] on button "Apply" at bounding box center [489, 155] width 22 height 11
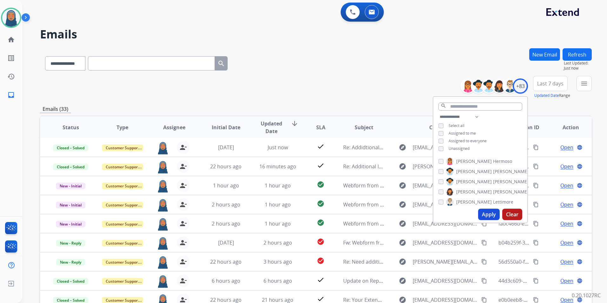
click at [320, 76] on div "**********" at bounding box center [316, 87] width 552 height 23
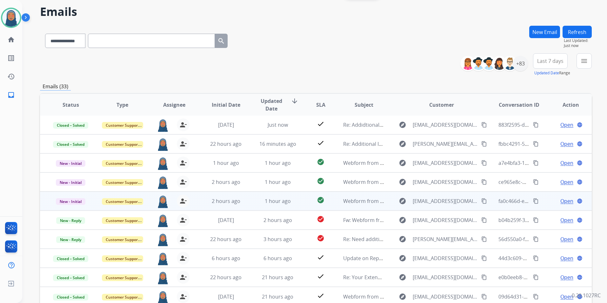
scroll to position [58, 0]
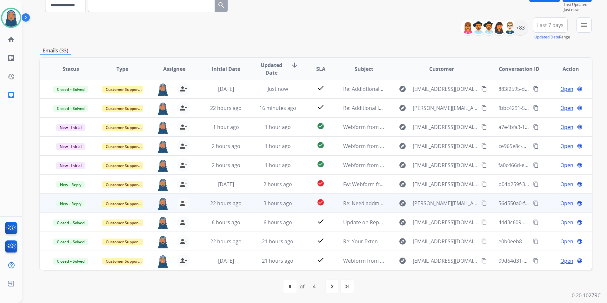
click at [561, 204] on span "Open" at bounding box center [566, 203] width 13 height 8
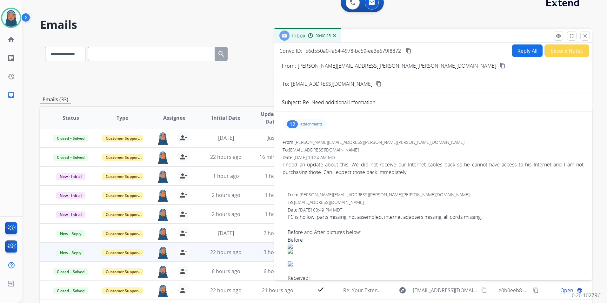
scroll to position [0, 0]
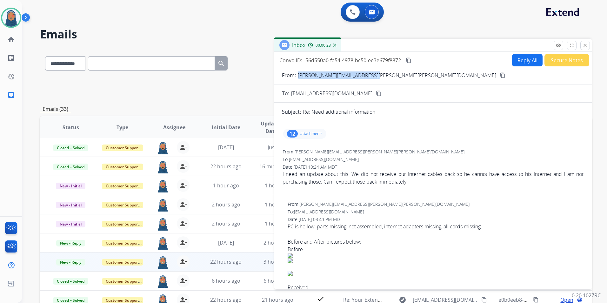
drag, startPoint x: 372, startPoint y: 76, endPoint x: 295, endPoint y: 78, distance: 76.8
click at [295, 78] on div "From: [PERSON_NAME][EMAIL_ADDRESS][PERSON_NAME][PERSON_NAME][DOMAIN_NAME] conte…" at bounding box center [432, 75] width 317 height 8
copy div "[PERSON_NAME][EMAIL_ADDRESS][PERSON_NAME][PERSON_NAME][DOMAIN_NAME]"
click at [555, 47] on button "remove_red_eye Logs" at bounding box center [559, 46] width 10 height 10
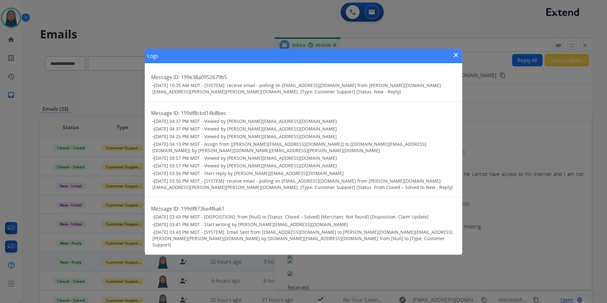
drag, startPoint x: 457, startPoint y: 61, endPoint x: 468, endPoint y: 63, distance: 10.9
click at [457, 59] on mat-icon "close" at bounding box center [456, 55] width 8 height 8
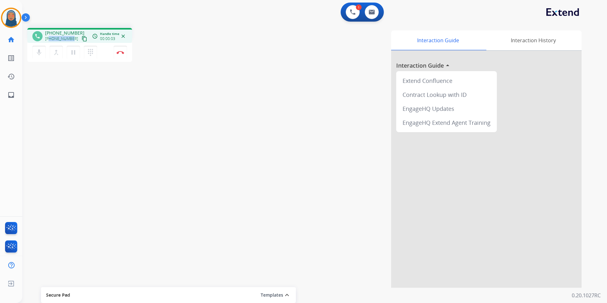
drag, startPoint x: 72, startPoint y: 39, endPoint x: 49, endPoint y: 40, distance: 23.2
click at [49, 40] on div "[PHONE_NUMBER] content_copy" at bounding box center [66, 39] width 43 height 8
copy span "9494269494"
click at [116, 52] on button "Disconnect" at bounding box center [120, 52] width 13 height 13
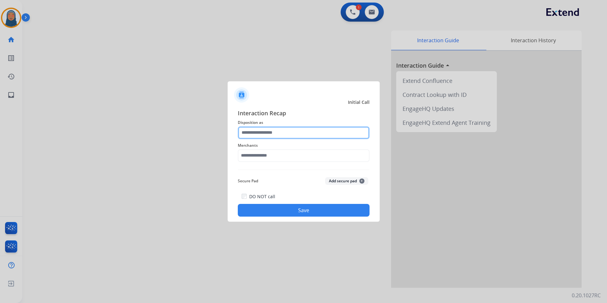
click at [280, 134] on input "text" at bounding box center [304, 132] width 132 height 13
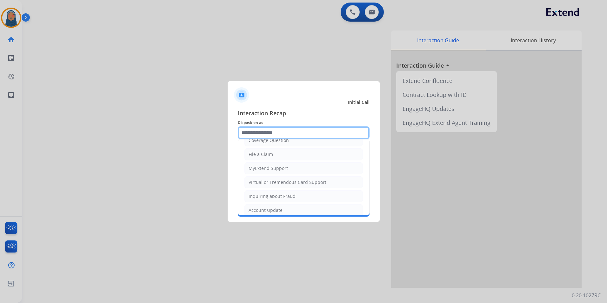
scroll to position [36, 0]
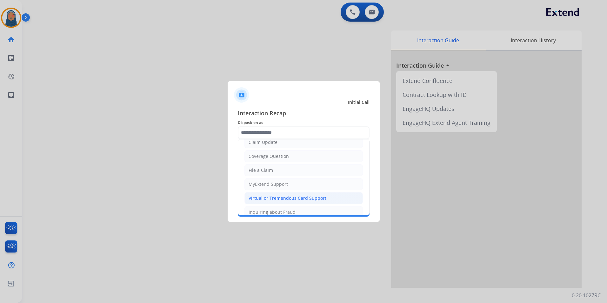
drag, startPoint x: 291, startPoint y: 200, endPoint x: 292, endPoint y: 186, distance: 13.7
click at [291, 200] on div "Virtual or Tremendous Card Support" at bounding box center [288, 198] width 78 height 6
type input "**********"
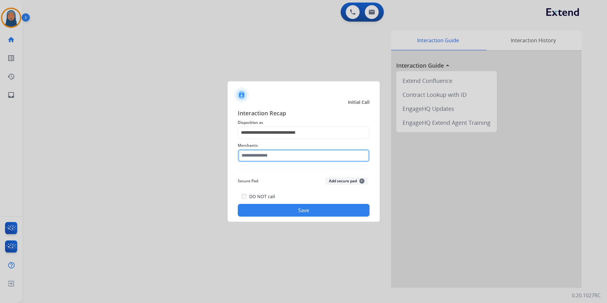
click at [283, 156] on input "text" at bounding box center [304, 155] width 132 height 13
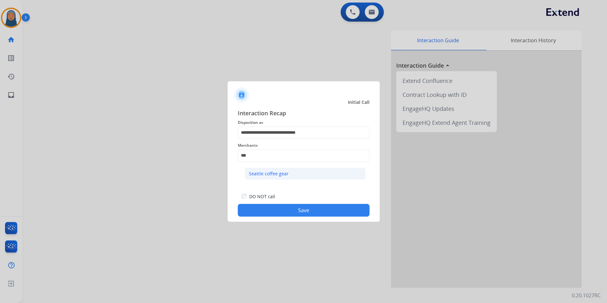
drag, startPoint x: 277, startPoint y: 171, endPoint x: 280, endPoint y: 183, distance: 11.8
click at [277, 172] on div "Seattle coffee gear" at bounding box center [269, 173] width 40 height 6
type input "**********"
click at [294, 209] on button "Save" at bounding box center [304, 210] width 132 height 13
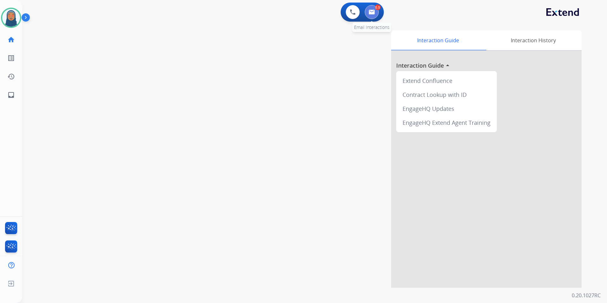
click at [374, 13] on img at bounding box center [372, 12] width 6 height 5
select select "**********"
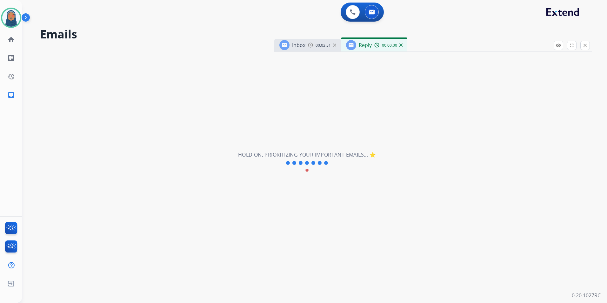
select select "**********"
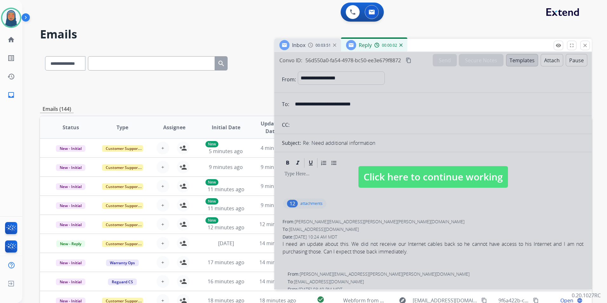
click at [411, 182] on span "Click here to continue working" at bounding box center [432, 177] width 149 height 22
select select
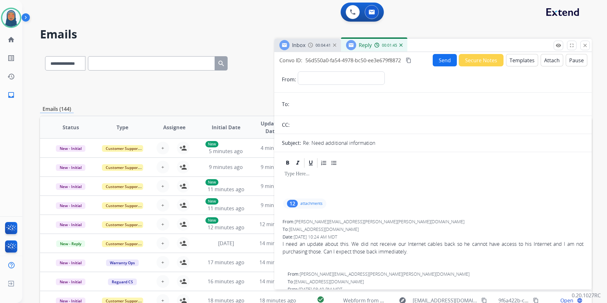
click at [309, 204] on p "attachments" at bounding box center [311, 203] width 22 height 5
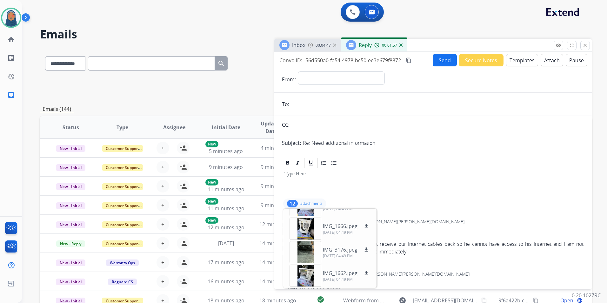
click at [309, 202] on p "attachments" at bounding box center [311, 203] width 22 height 5
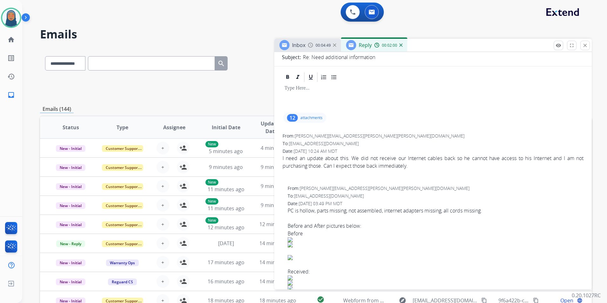
scroll to position [95, 0]
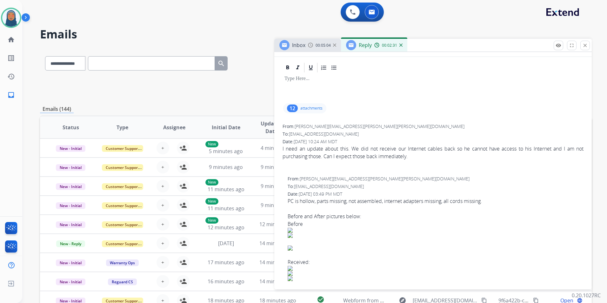
drag, startPoint x: 586, startPoint y: 43, endPoint x: 582, endPoint y: 47, distance: 5.4
click at [586, 43] on mat-icon "close" at bounding box center [585, 46] width 6 height 6
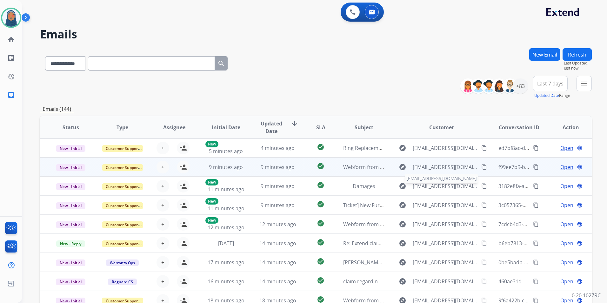
scroll to position [1, 0]
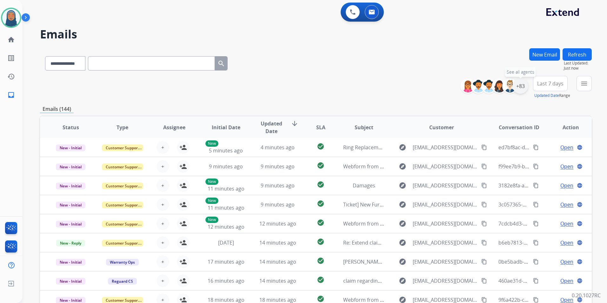
click at [520, 87] on div "+83" at bounding box center [520, 85] width 15 height 15
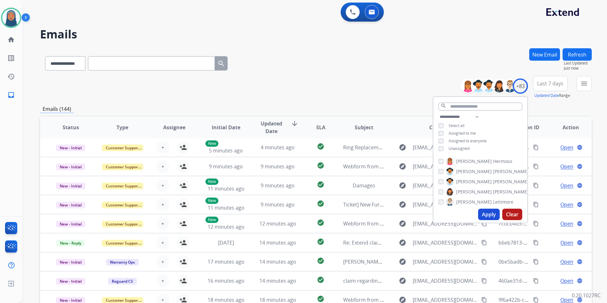
click at [483, 214] on button "Apply" at bounding box center [489, 214] width 22 height 11
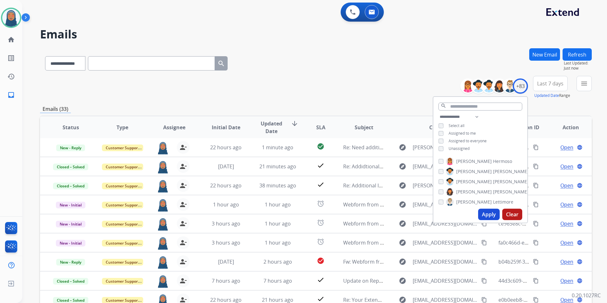
click at [369, 73] on div "**********" at bounding box center [316, 62] width 552 height 28
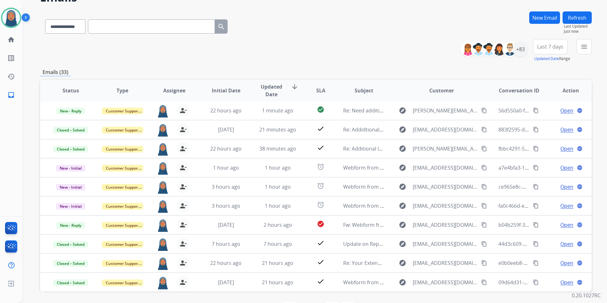
scroll to position [58, 0]
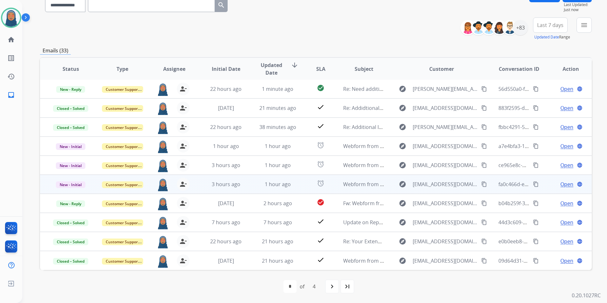
click at [562, 185] on span "Open" at bounding box center [566, 184] width 13 height 8
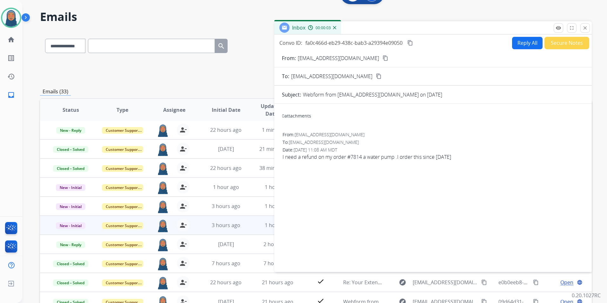
scroll to position [0, 0]
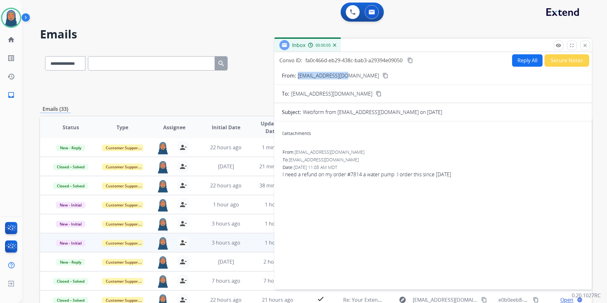
drag, startPoint x: 349, startPoint y: 76, endPoint x: 298, endPoint y: 77, distance: 51.4
click at [298, 77] on div "From: [EMAIL_ADDRESS][DOMAIN_NAME] content_copy" at bounding box center [432, 76] width 317 height 8
copy p "[EMAIL_ADDRESS][DOMAIN_NAME]"
click at [528, 62] on button "Reply All" at bounding box center [527, 60] width 30 height 12
select select "**********"
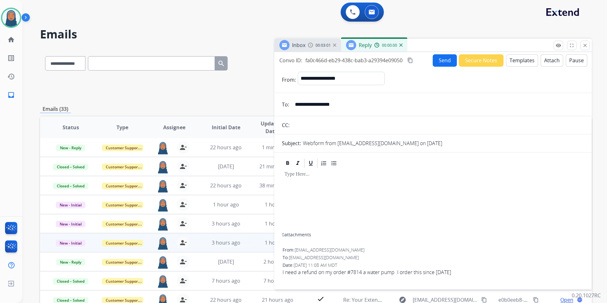
click at [509, 63] on button "Templates" at bounding box center [522, 60] width 32 height 12
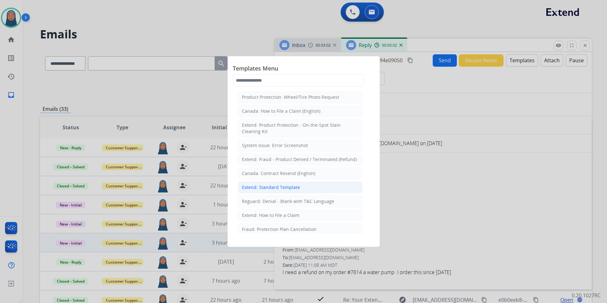
click at [283, 189] on div "Extend: Standard Template" at bounding box center [271, 187] width 58 height 6
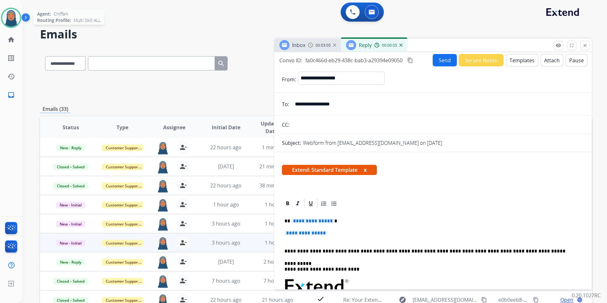
click at [13, 17] on img at bounding box center [11, 18] width 18 height 18
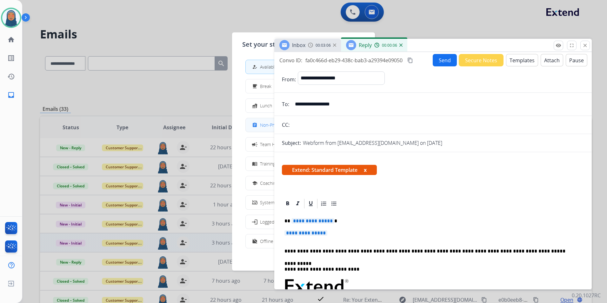
click at [266, 123] on span "Non-Phone Queue" at bounding box center [278, 125] width 37 height 7
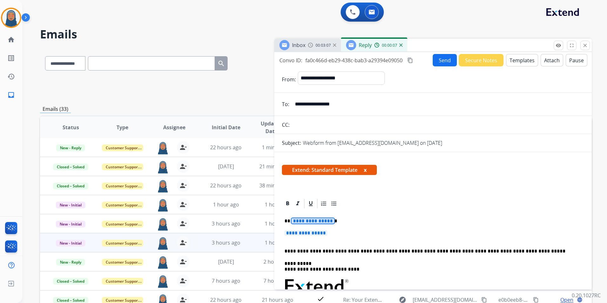
click at [313, 218] on span "**********" at bounding box center [312, 220] width 43 height 5
paste div
click at [301, 235] on span "**********" at bounding box center [305, 232] width 43 height 5
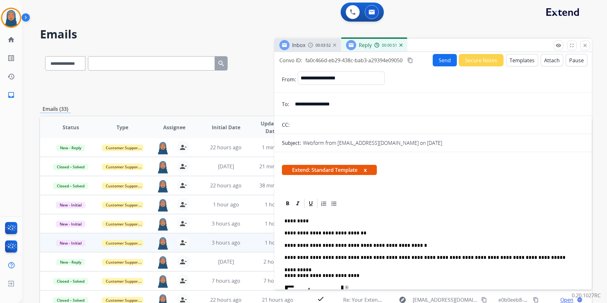
click at [439, 61] on button "Send" at bounding box center [445, 60] width 24 height 12
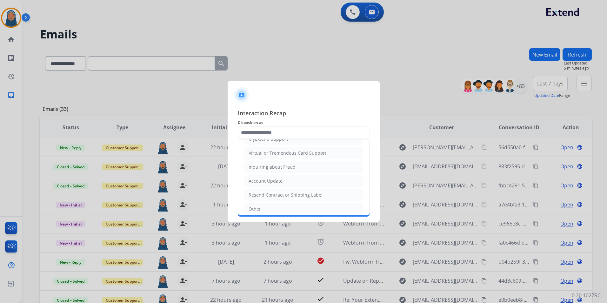
scroll to position [99, 0]
click at [269, 192] on li "Other" at bounding box center [303, 190] width 118 height 12
type input "*****"
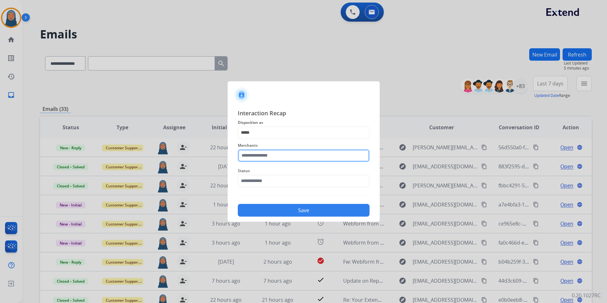
click at [286, 157] on input "text" at bounding box center [304, 155] width 132 height 13
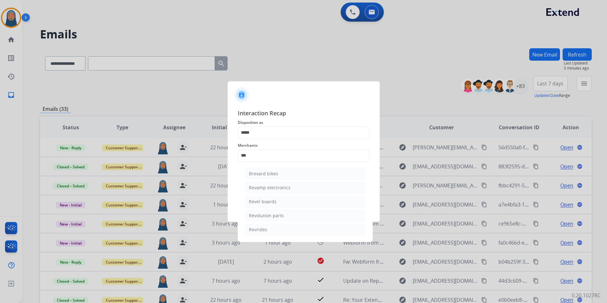
drag, startPoint x: 278, startPoint y: 215, endPoint x: 278, endPoint y: 200, distance: 14.6
click at [279, 214] on div "Revolution parts" at bounding box center [266, 215] width 35 height 6
type input "**********"
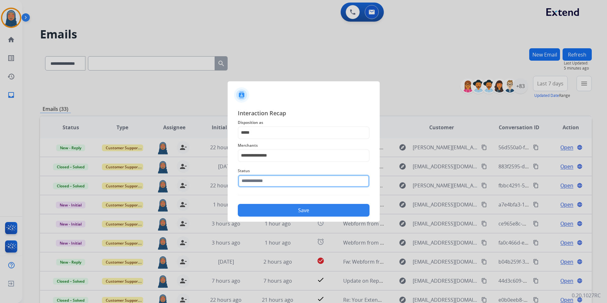
click at [279, 180] on input "text" at bounding box center [304, 181] width 132 height 13
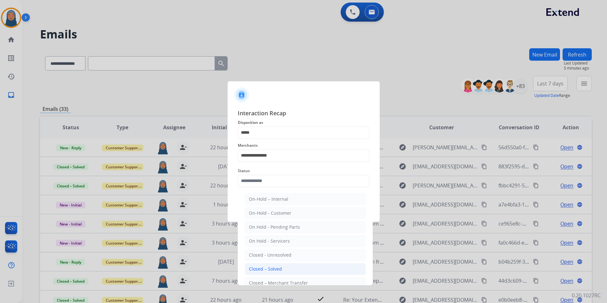
click at [288, 267] on li "Closed – Solved" at bounding box center [305, 269] width 121 height 12
type input "**********"
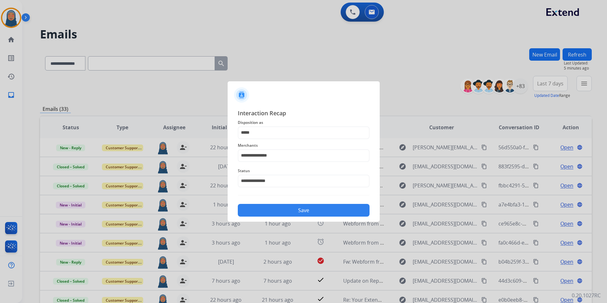
click at [312, 212] on button "Save" at bounding box center [304, 210] width 132 height 13
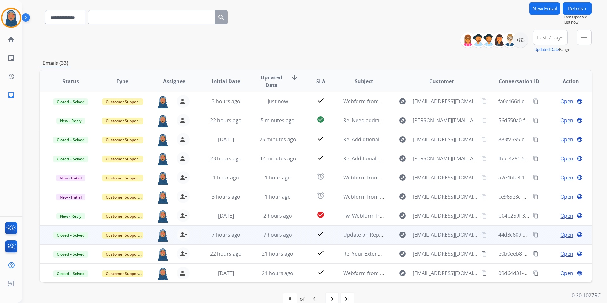
scroll to position [58, 0]
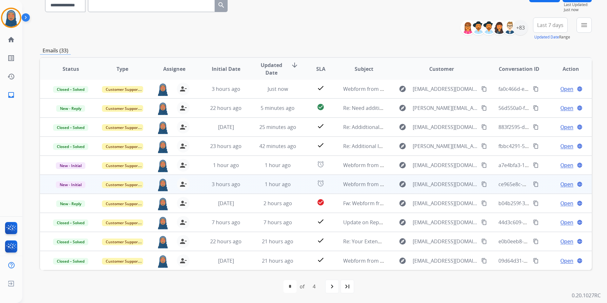
click at [564, 182] on span "Open" at bounding box center [566, 184] width 13 height 8
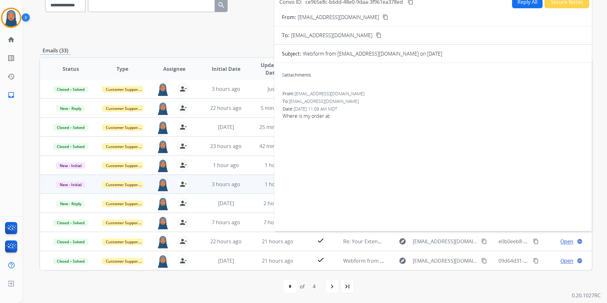
scroll to position [0, 0]
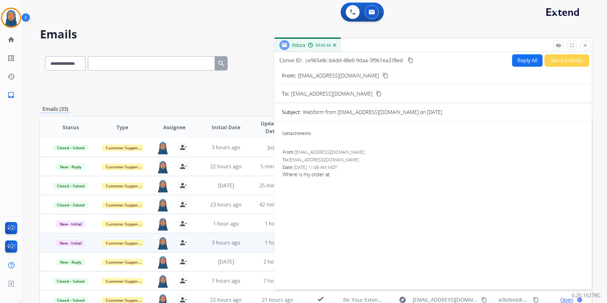
drag, startPoint x: 376, startPoint y: 75, endPoint x: 334, endPoint y: 77, distance: 42.6
click at [334, 77] on div "From: [EMAIL_ADDRESS][DOMAIN_NAME] content_copy" at bounding box center [432, 76] width 317 height 8
drag, startPoint x: 376, startPoint y: 77, endPoint x: 298, endPoint y: 78, distance: 78.1
click at [298, 78] on div "From: [EMAIL_ADDRESS][DOMAIN_NAME] content_copy" at bounding box center [432, 76] width 317 height 8
copy p "From:"
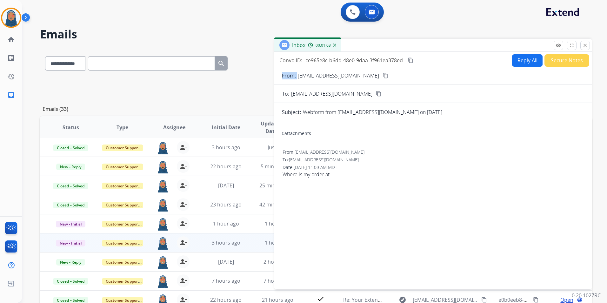
click at [525, 63] on button "Reply All" at bounding box center [527, 60] width 30 height 12
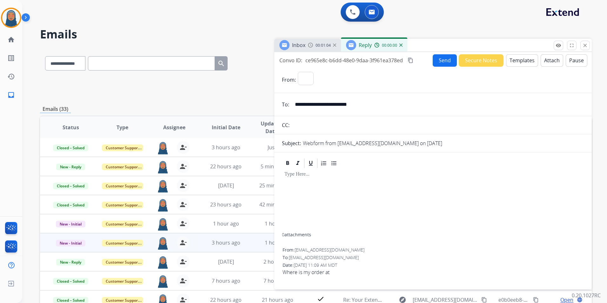
select select "**********"
click at [521, 61] on button "Templates" at bounding box center [522, 60] width 32 height 12
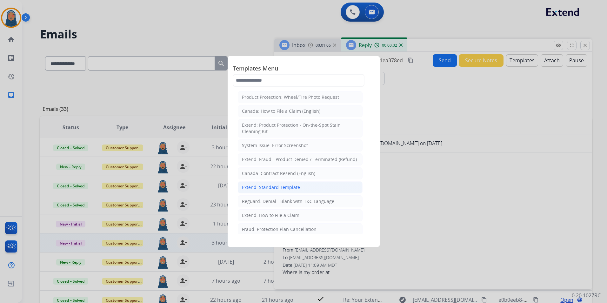
click at [291, 188] on div "Extend: Standard Template" at bounding box center [271, 187] width 58 height 6
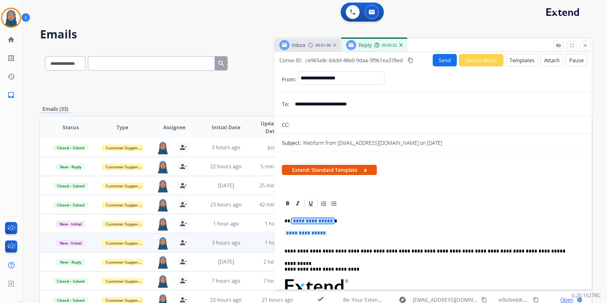
click at [320, 219] on span "**********" at bounding box center [312, 220] width 43 height 5
click at [308, 222] on span "**********" at bounding box center [312, 220] width 43 height 5
paste div
click at [322, 234] on span "**********" at bounding box center [305, 232] width 43 height 5
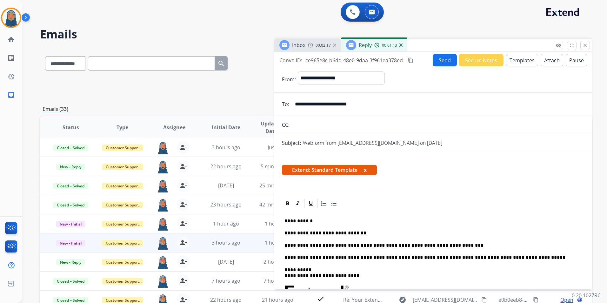
click at [443, 60] on button "Send" at bounding box center [445, 60] width 24 height 12
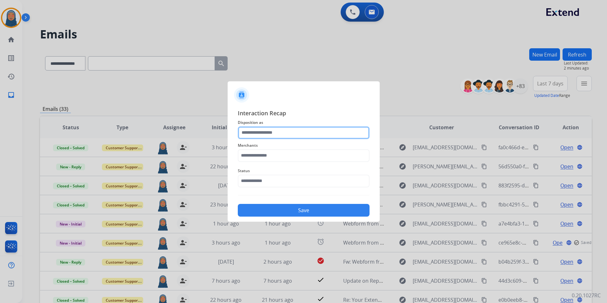
click at [285, 134] on input "text" at bounding box center [304, 132] width 132 height 13
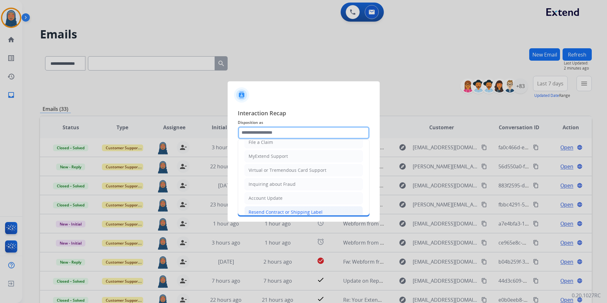
scroll to position [95, 0]
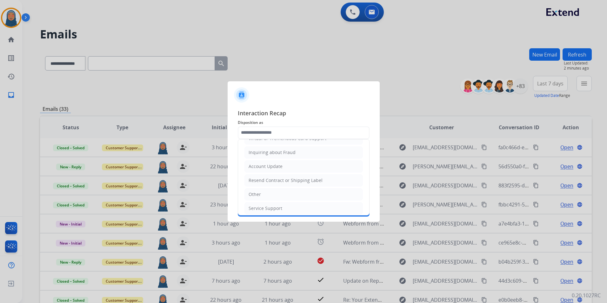
drag, startPoint x: 270, startPoint y: 195, endPoint x: 272, endPoint y: 181, distance: 14.2
click at [270, 194] on li "Other" at bounding box center [303, 194] width 118 height 12
type input "*****"
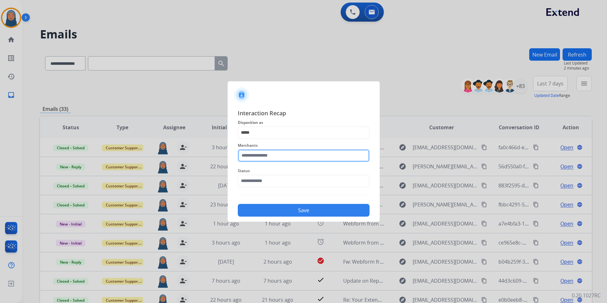
click at [278, 155] on input "text" at bounding box center [304, 155] width 132 height 13
drag, startPoint x: 224, startPoint y: 156, endPoint x: 66, endPoint y: 143, distance: 159.2
click at [0, 144] on app-contact-recap-modal "Interaction Recap Disposition as ***** Merchants ***** Status Save" at bounding box center [0, 151] width 0 height 303
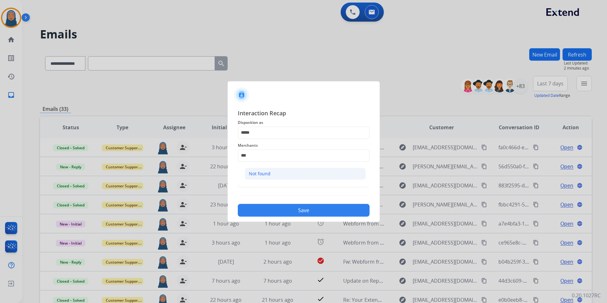
click at [253, 172] on div "Not found" at bounding box center [260, 173] width 22 height 6
type input "*********"
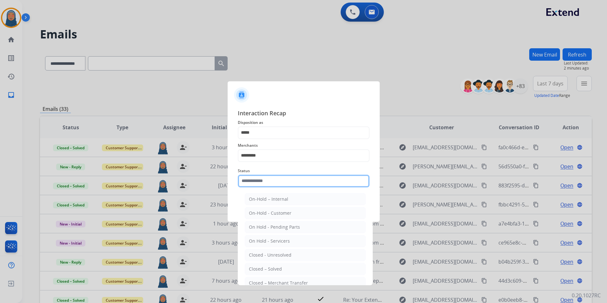
click at [259, 181] on input "text" at bounding box center [304, 181] width 132 height 13
drag, startPoint x: 289, startPoint y: 267, endPoint x: 290, endPoint y: 260, distance: 7.7
click at [289, 266] on li "Closed – Solved" at bounding box center [305, 269] width 121 height 12
type input "**********"
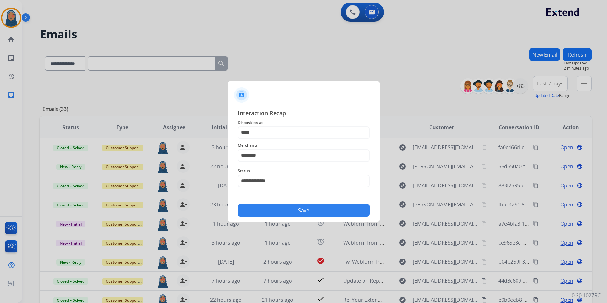
click at [299, 211] on button "Save" at bounding box center [304, 210] width 132 height 13
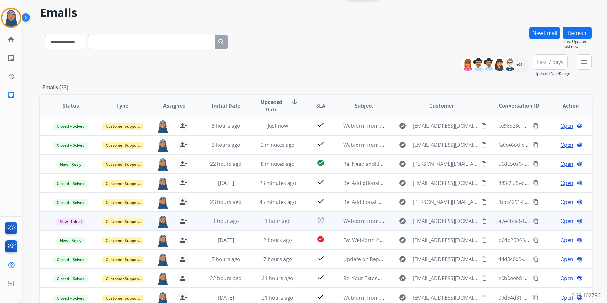
scroll to position [58, 0]
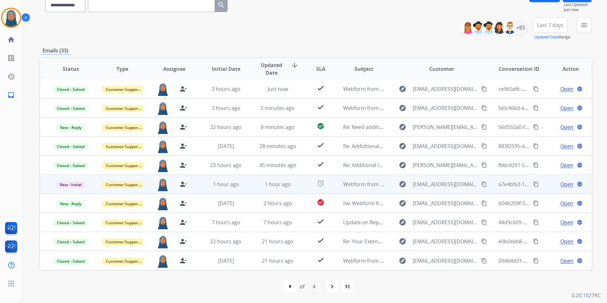
click at [563, 185] on span "Open" at bounding box center [566, 184] width 13 height 8
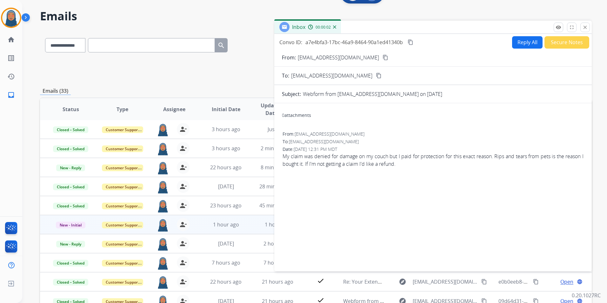
scroll to position [0, 0]
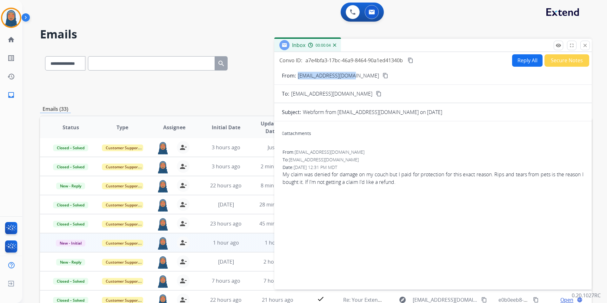
drag, startPoint x: 352, startPoint y: 76, endPoint x: 297, endPoint y: 74, distance: 55.6
click at [297, 74] on div "From: [EMAIL_ADDRESS][DOMAIN_NAME] content_copy" at bounding box center [432, 76] width 317 height 8
copy p "[EMAIL_ADDRESS][DOMAIN_NAME]"
click at [517, 60] on button "Reply All" at bounding box center [527, 60] width 30 height 12
select select "**********"
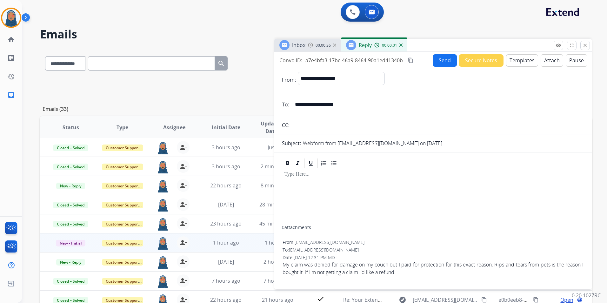
click at [519, 60] on button "Templates" at bounding box center [522, 60] width 32 height 12
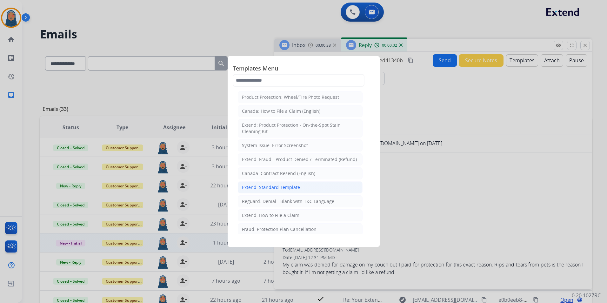
click at [284, 188] on div "Extend: Standard Template" at bounding box center [271, 187] width 58 height 6
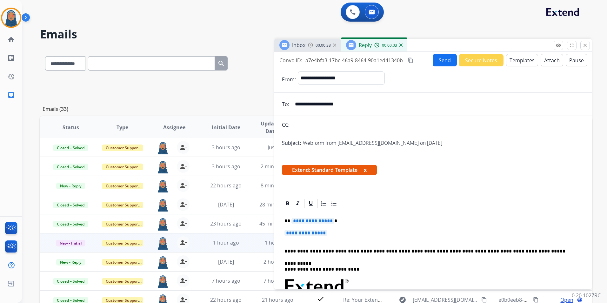
click at [308, 220] on span "**********" at bounding box center [312, 220] width 43 height 5
click at [303, 223] on span "**********" at bounding box center [312, 220] width 43 height 5
click at [322, 233] on span "**********" at bounding box center [305, 232] width 43 height 5
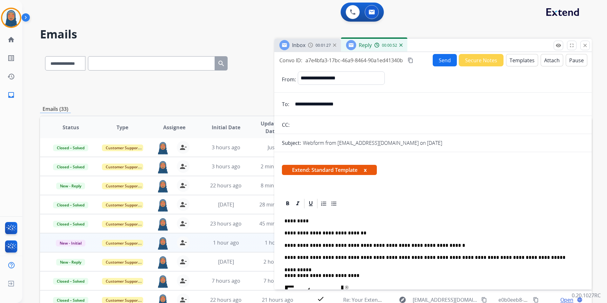
click at [440, 61] on button "Send" at bounding box center [445, 60] width 24 height 12
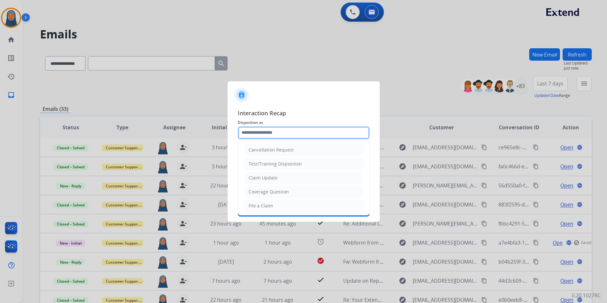
click at [260, 133] on input "text" at bounding box center [304, 132] width 132 height 13
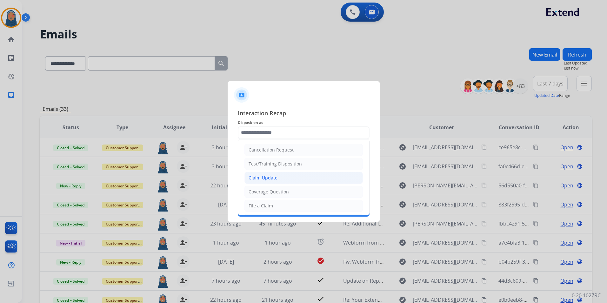
click at [274, 178] on div "Claim Update" at bounding box center [263, 178] width 29 height 6
type input "**********"
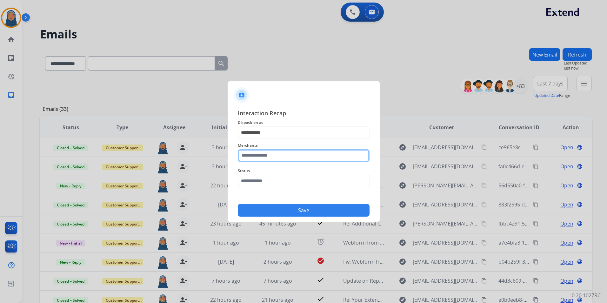
click at [256, 154] on input "text" at bounding box center [304, 155] width 132 height 13
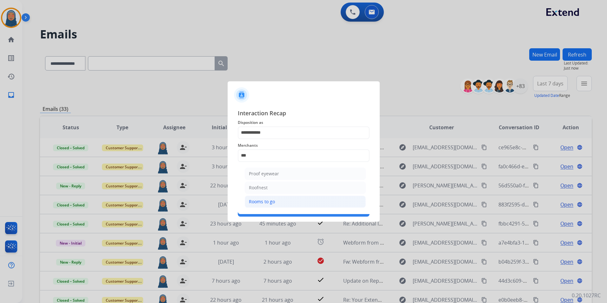
click at [262, 205] on li "Rooms to go" at bounding box center [305, 202] width 121 height 12
type input "**********"
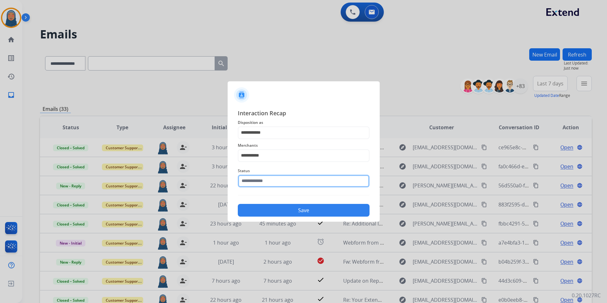
click at [275, 182] on input "text" at bounding box center [304, 181] width 132 height 13
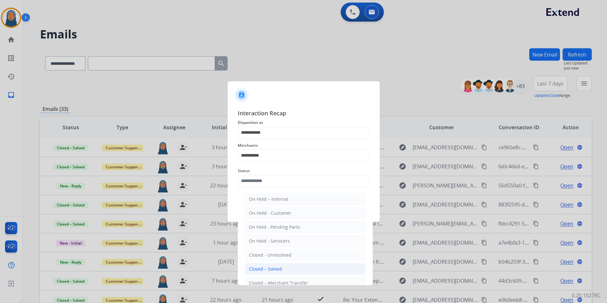
click at [280, 268] on div "Closed – Solved" at bounding box center [265, 269] width 33 height 6
type input "**********"
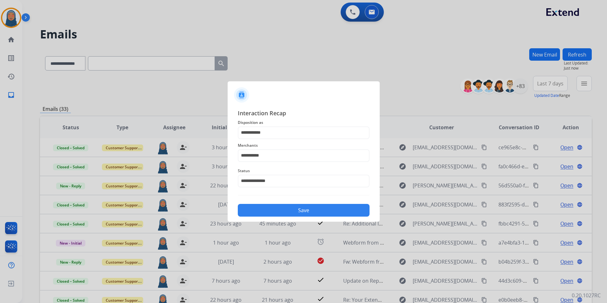
click at [294, 210] on button "Save" at bounding box center [304, 210] width 132 height 13
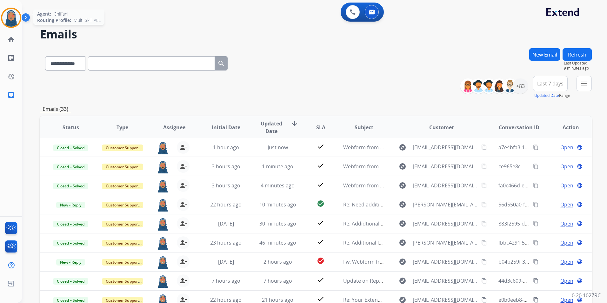
drag, startPoint x: 11, startPoint y: 19, endPoint x: 20, endPoint y: 22, distance: 9.6
click at [11, 19] on img at bounding box center [11, 18] width 18 height 18
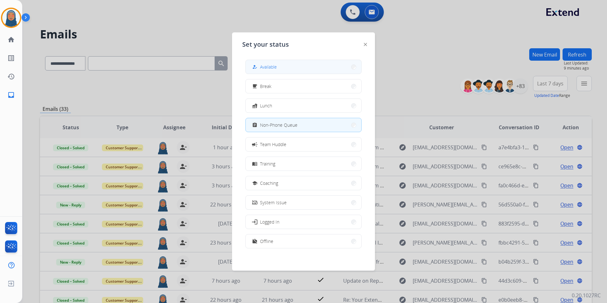
click at [279, 66] on button "how_to_reg Available" at bounding box center [304, 67] width 116 height 14
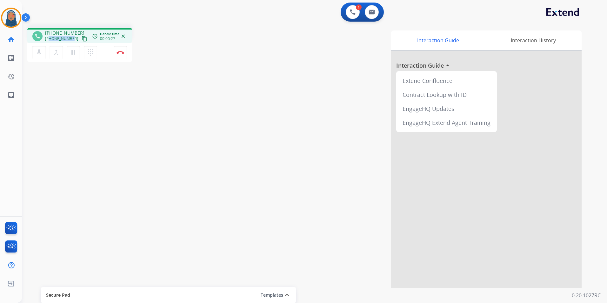
drag, startPoint x: 71, startPoint y: 38, endPoint x: 50, endPoint y: 40, distance: 21.0
click at [50, 40] on span "[PHONE_NUMBER]" at bounding box center [61, 38] width 33 height 5
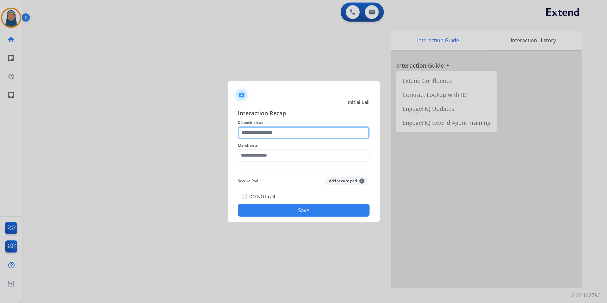
click at [272, 133] on input "text" at bounding box center [304, 132] width 132 height 13
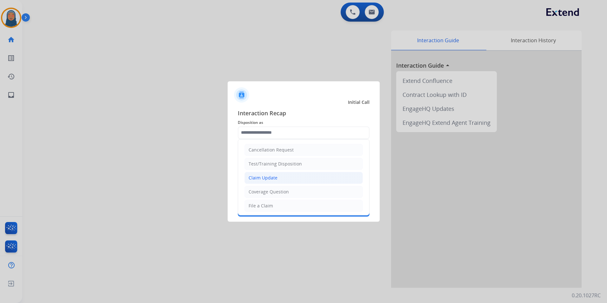
click at [273, 178] on div "Claim Update" at bounding box center [263, 178] width 29 height 6
type input "**********"
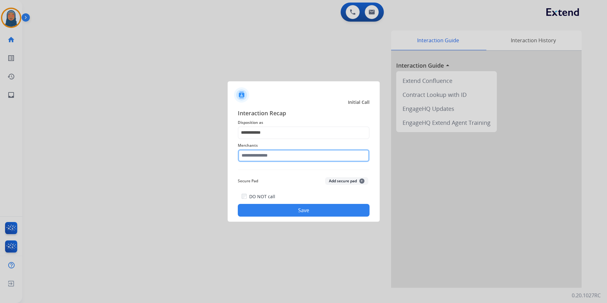
click at [283, 155] on input "text" at bounding box center [304, 155] width 132 height 13
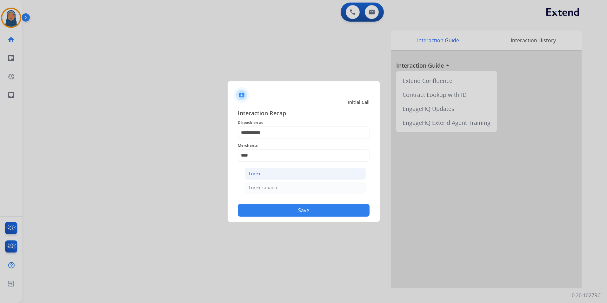
click at [299, 179] on li "Lorex" at bounding box center [305, 174] width 121 height 12
type input "*****"
click at [316, 210] on button "Save" at bounding box center [304, 210] width 132 height 13
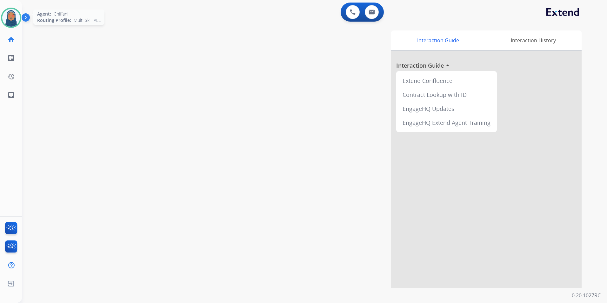
click at [13, 21] on img at bounding box center [11, 18] width 18 height 18
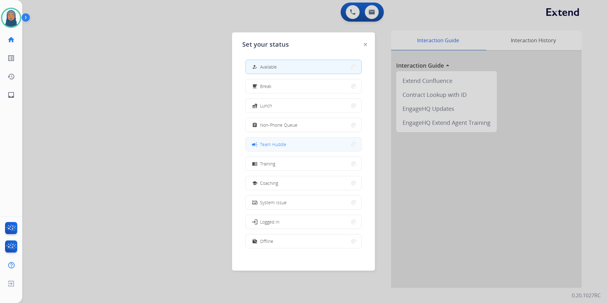
click at [285, 147] on span "Team Huddle" at bounding box center [273, 144] width 26 height 7
